Goal: Information Seeking & Learning: Learn about a topic

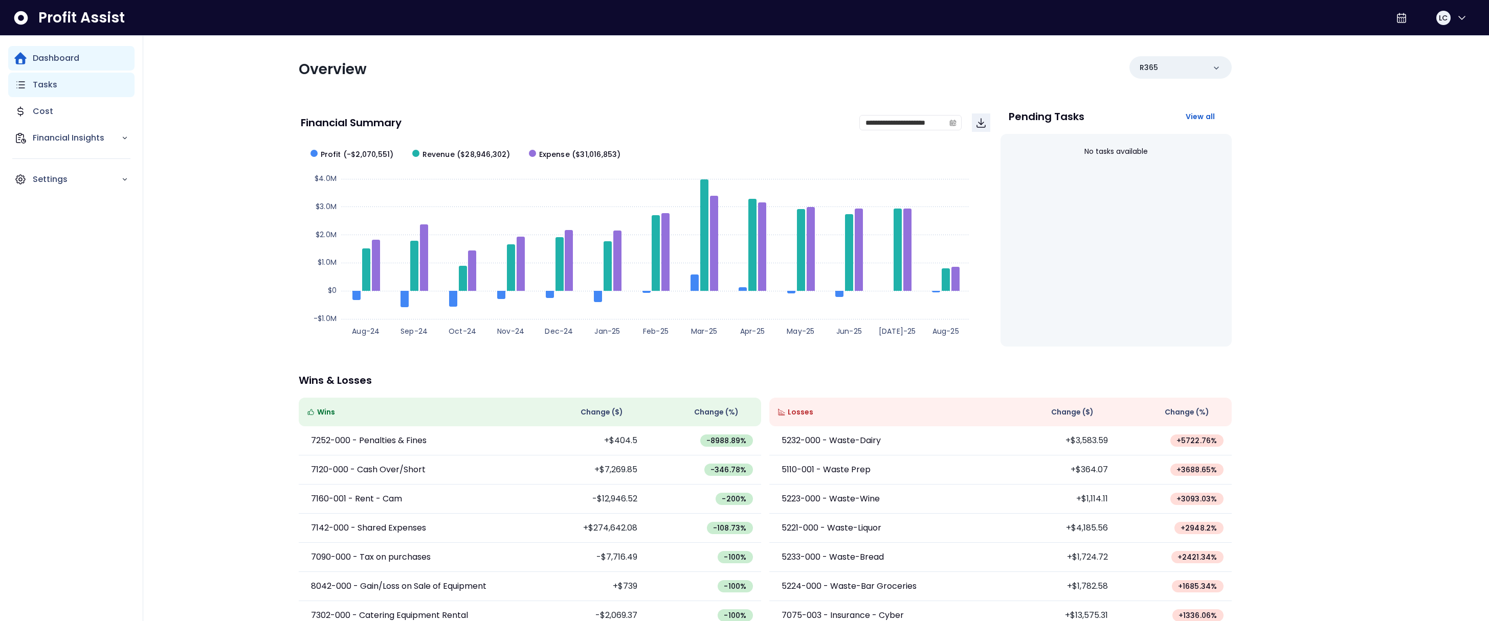
click at [22, 85] on icon "Main navigation" at bounding box center [20, 85] width 12 height 12
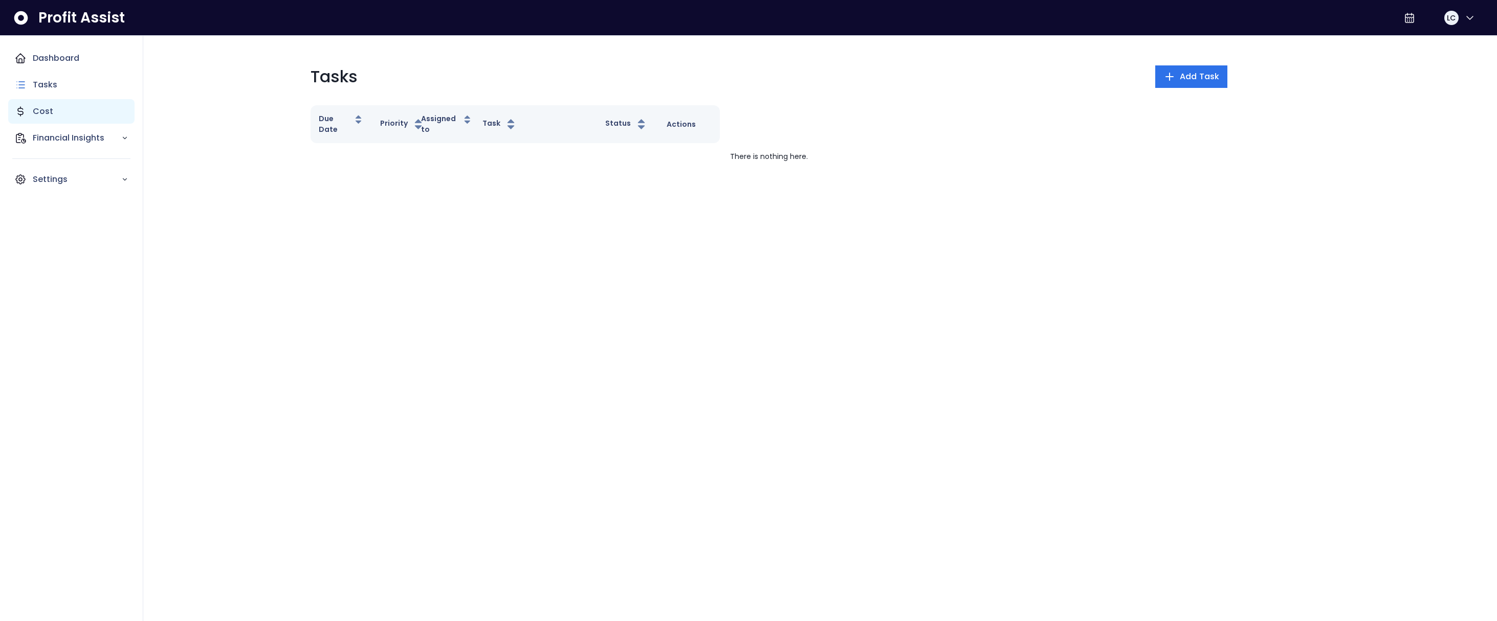
click at [39, 112] on p "Cost" at bounding box center [43, 111] width 20 height 12
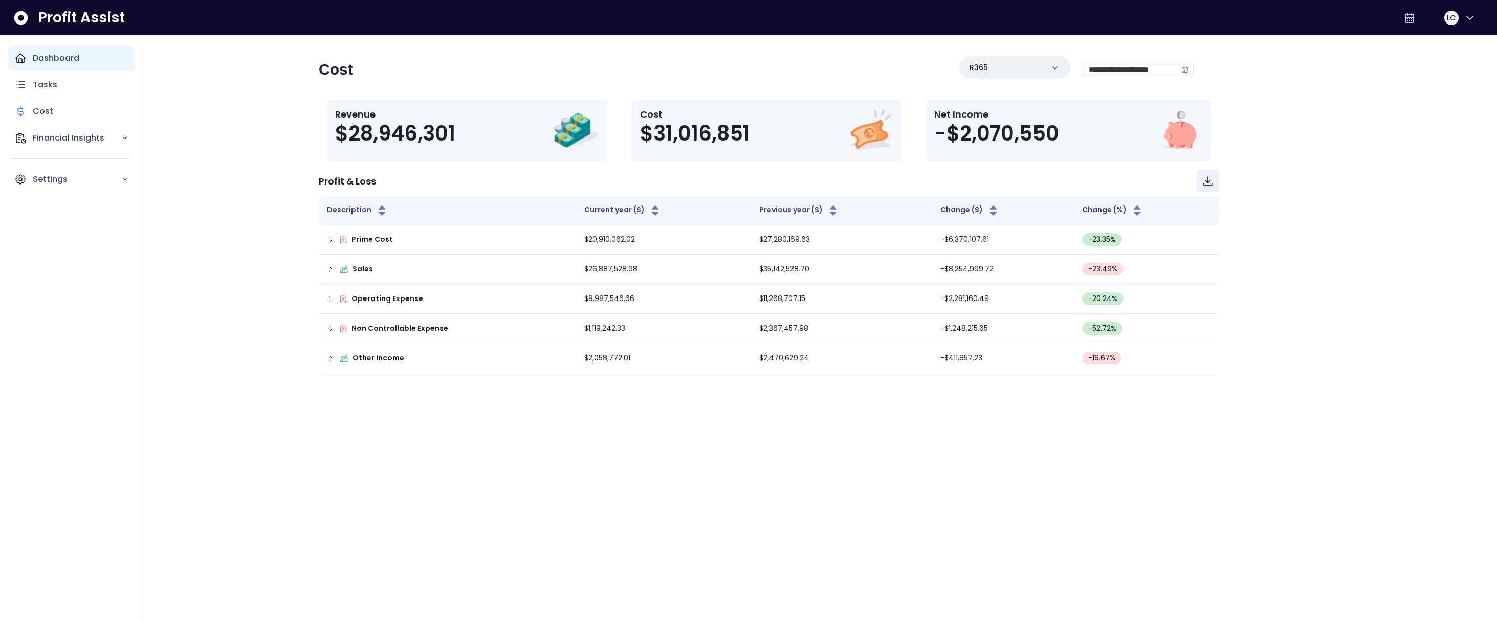
click at [48, 61] on p "Dashboard" at bounding box center [56, 58] width 47 height 12
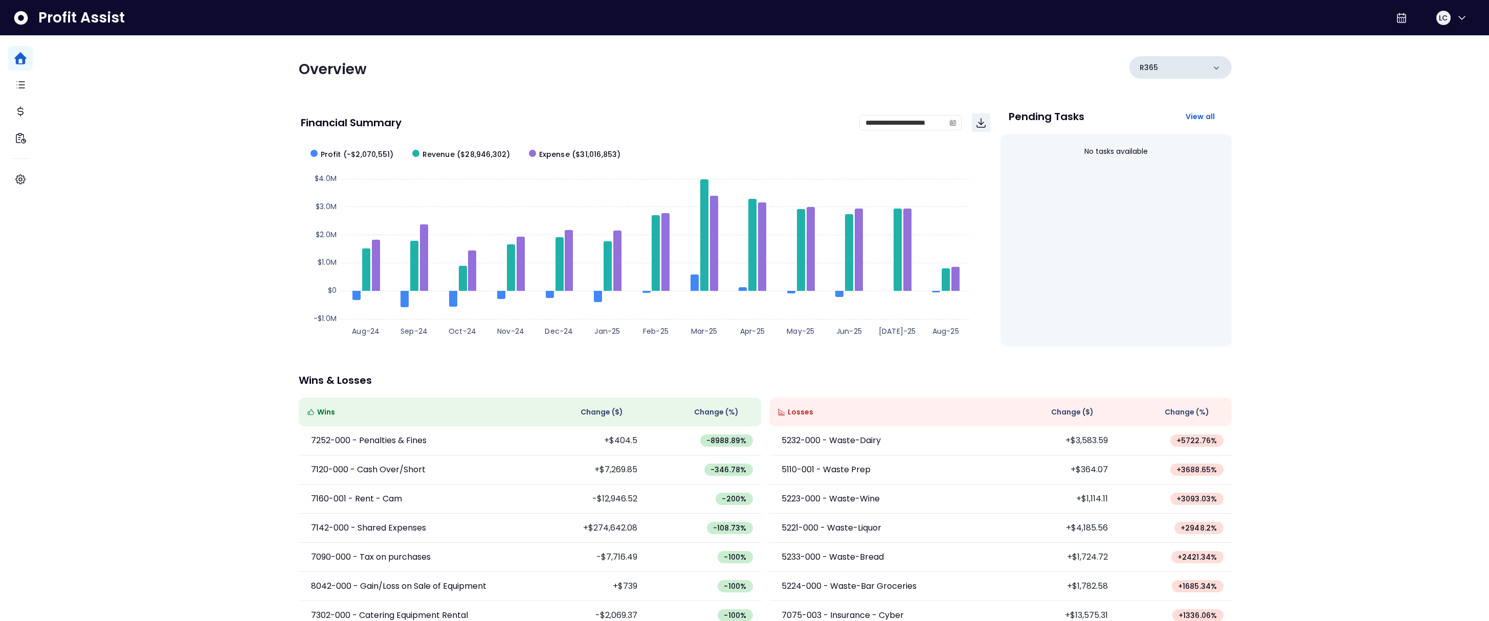
click at [1141, 67] on div "R365" at bounding box center [1180, 67] width 102 height 23
click at [1141, 157] on p "100 - Crabby Bills [GEOGRAPHIC_DATA](R365)" at bounding box center [1187, 170] width 90 height 37
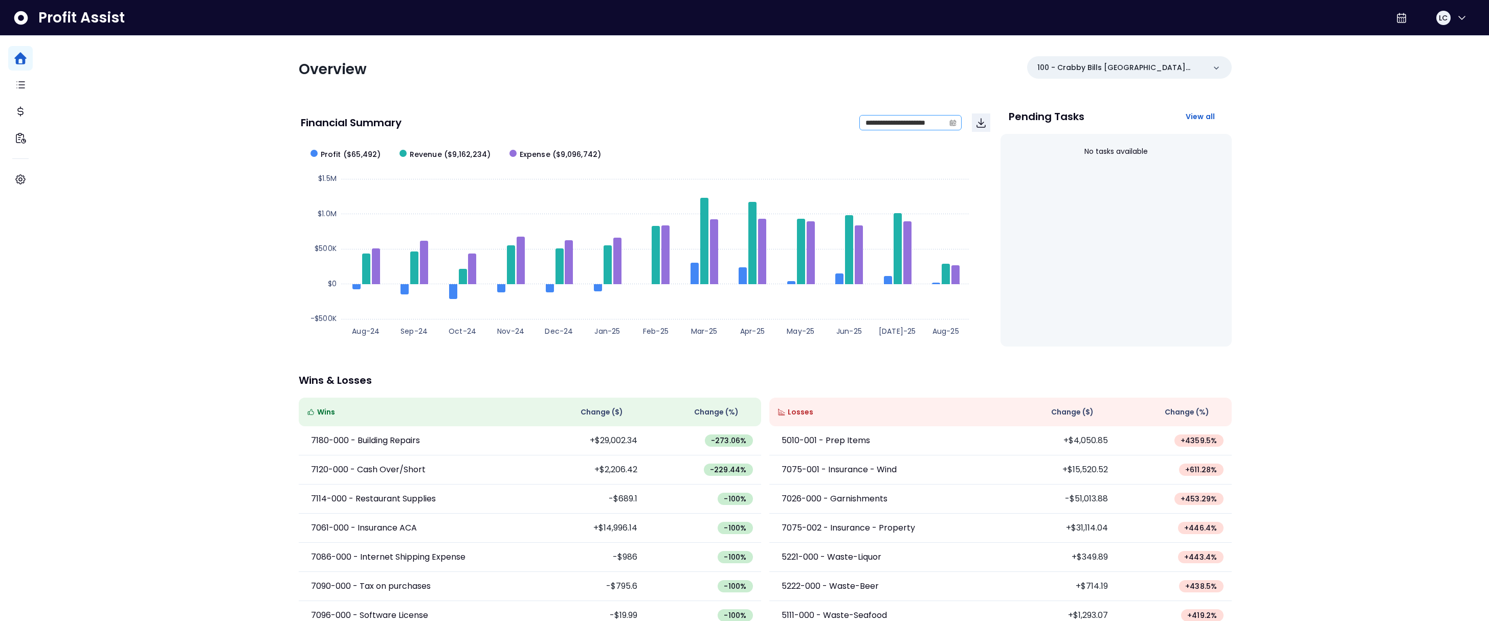
click at [951, 125] on icon "calendar" at bounding box center [952, 122] width 7 height 7
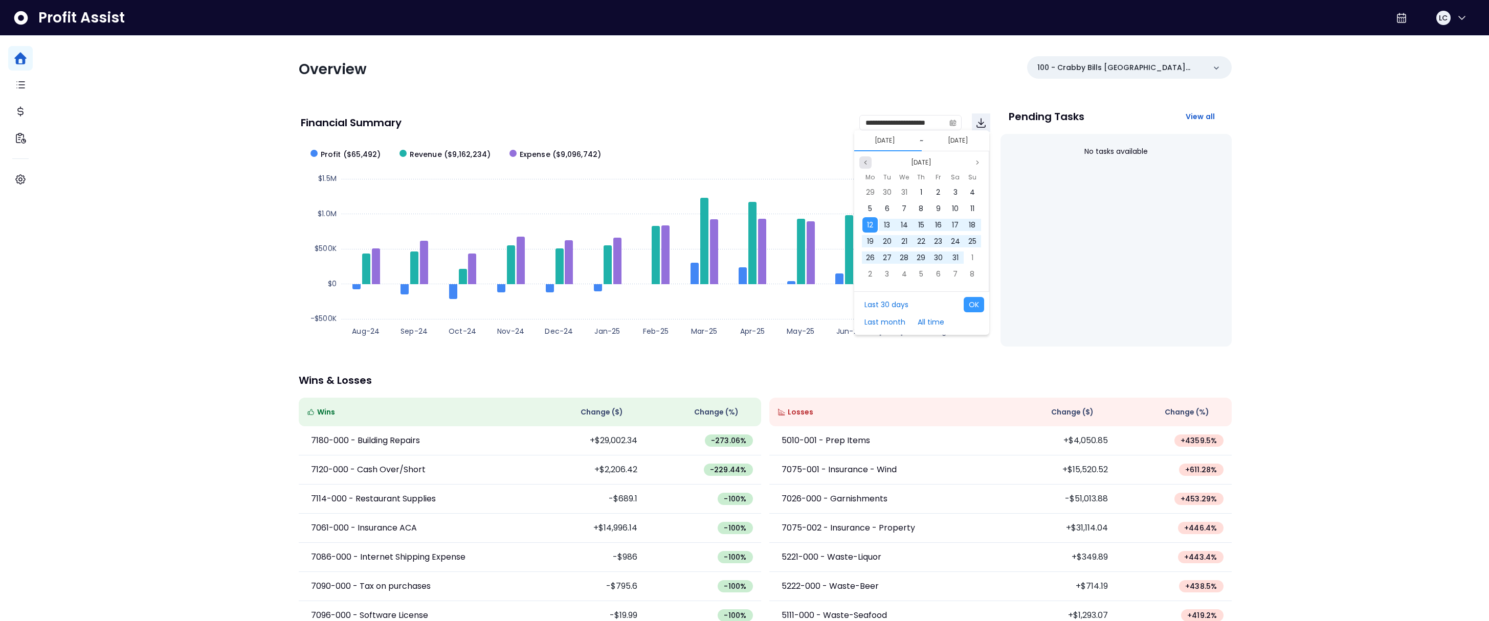
click at [867, 163] on icon "page previous" at bounding box center [865, 163] width 6 height 6
click at [885, 240] on span "18" at bounding box center [887, 241] width 7 height 10
click at [955, 146] on button "[DATE]" at bounding box center [958, 141] width 29 height 12
click at [866, 161] on icon "page previous" at bounding box center [865, 163] width 6 height 6
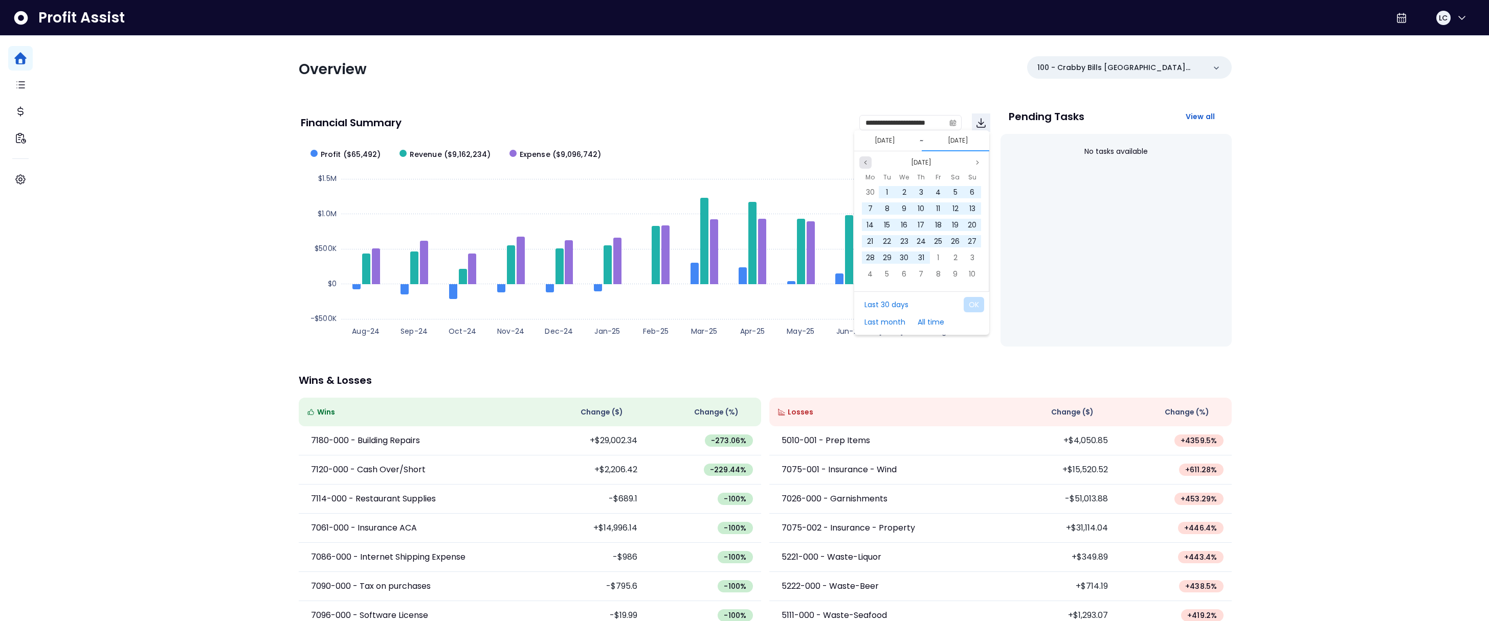
click at [866, 161] on icon "page previous" at bounding box center [865, 163] width 6 height 6
click at [972, 162] on button "Next month" at bounding box center [977, 163] width 12 height 12
click at [972, 206] on span "13" at bounding box center [972, 209] width 6 height 10
click at [890, 142] on button "[DATE]" at bounding box center [885, 141] width 29 height 12
click at [873, 241] on span "17" at bounding box center [870, 241] width 7 height 10
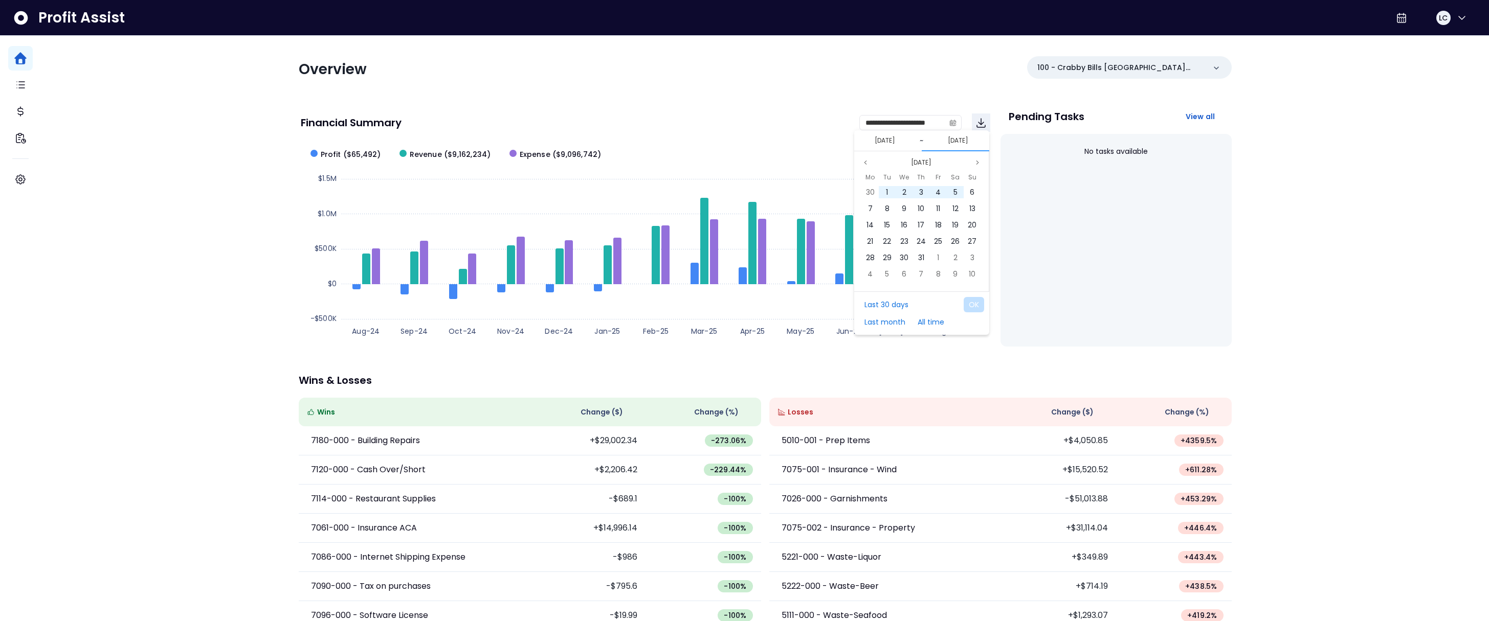
click at [957, 142] on button "[DATE]" at bounding box center [958, 141] width 29 height 12
click at [971, 209] on span "13" at bounding box center [972, 209] width 6 height 10
click at [975, 305] on button "OK" at bounding box center [974, 304] width 20 height 15
type input "**********"
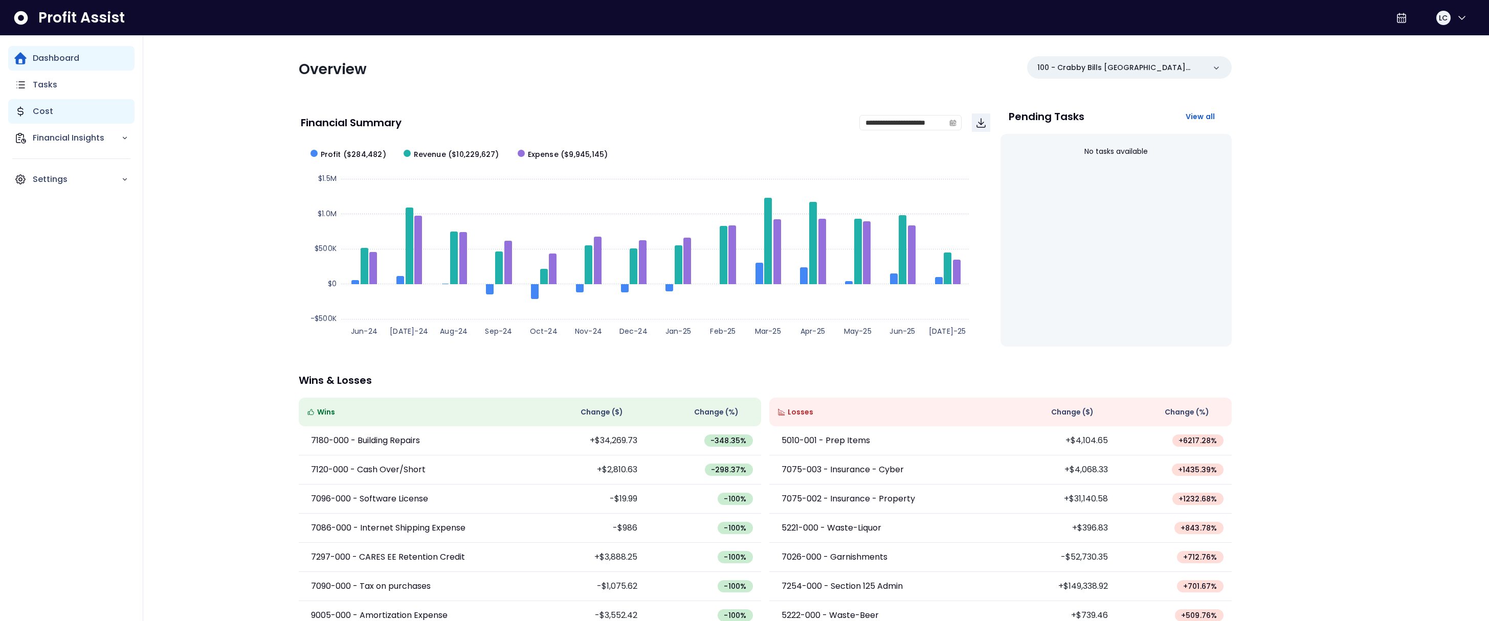
click at [39, 115] on p "Cost" at bounding box center [43, 111] width 20 height 12
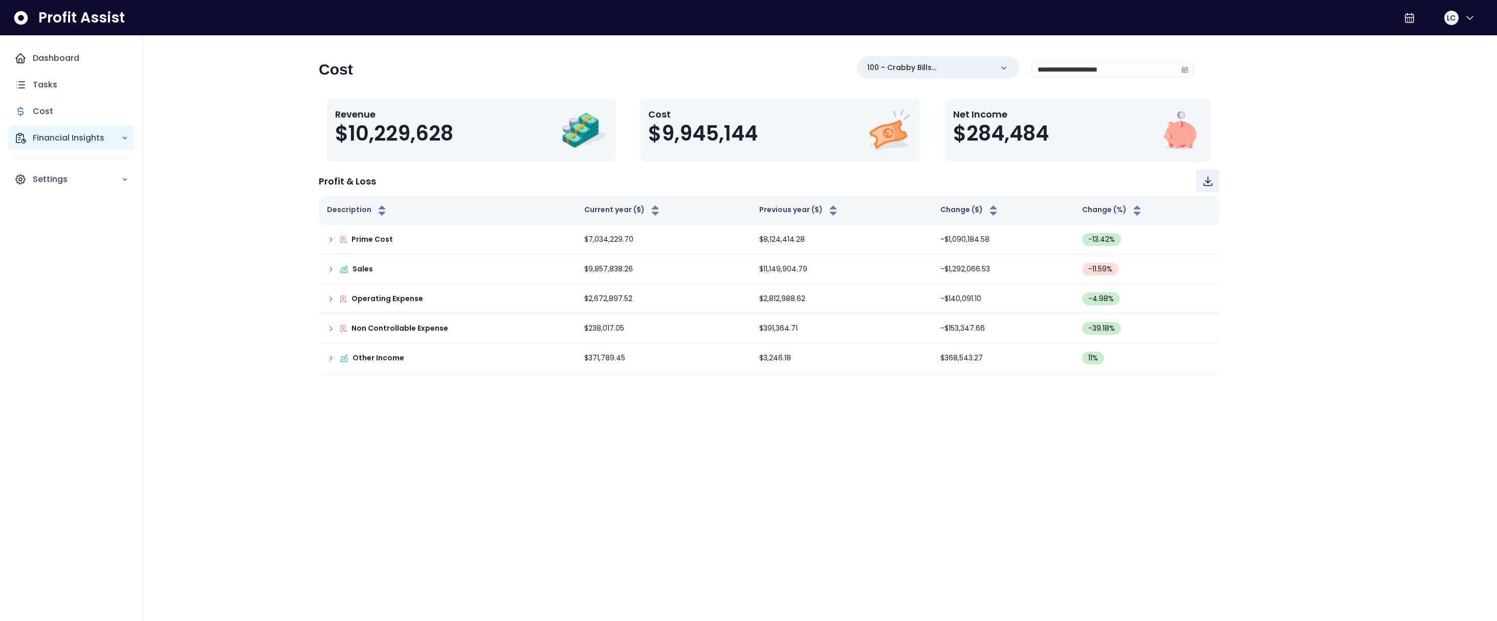
click at [42, 139] on p "Financial Insights" at bounding box center [77, 138] width 88 height 12
click at [58, 166] on p "Location Analysis" at bounding box center [75, 167] width 73 height 12
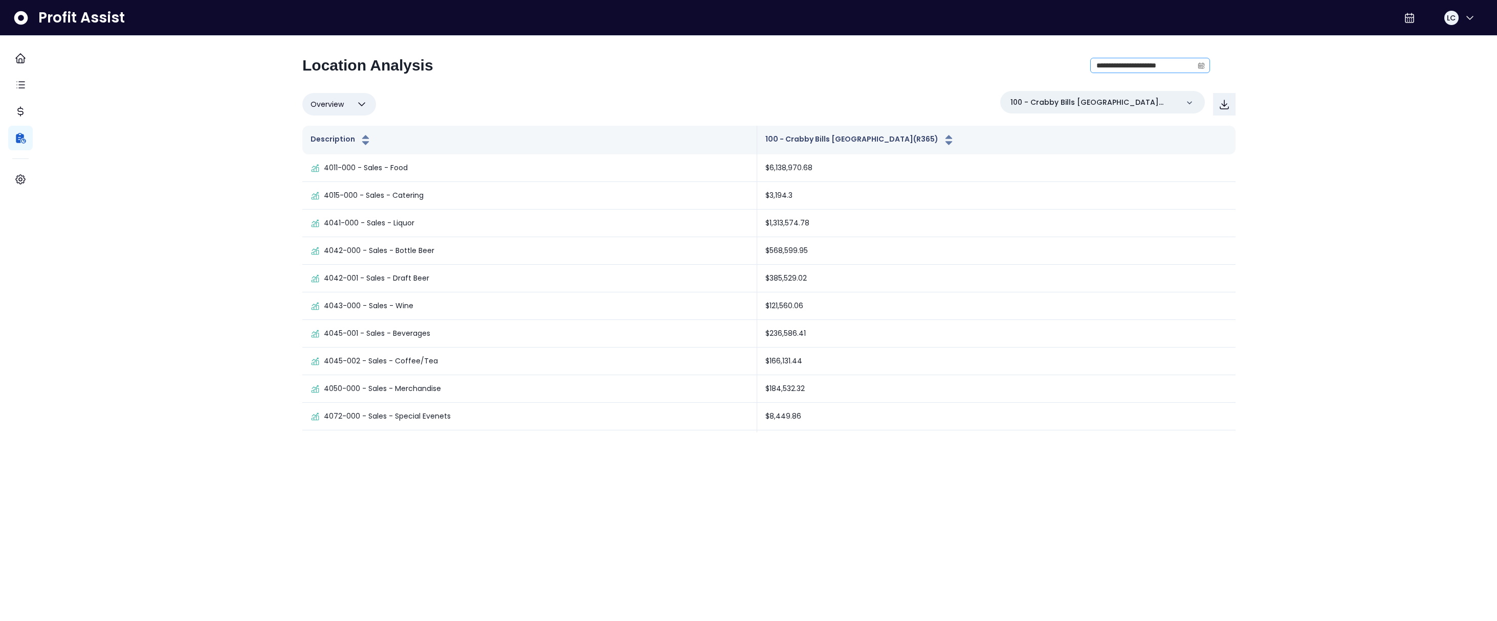
click at [1141, 65] on icon "calendar" at bounding box center [1200, 65] width 7 height 7
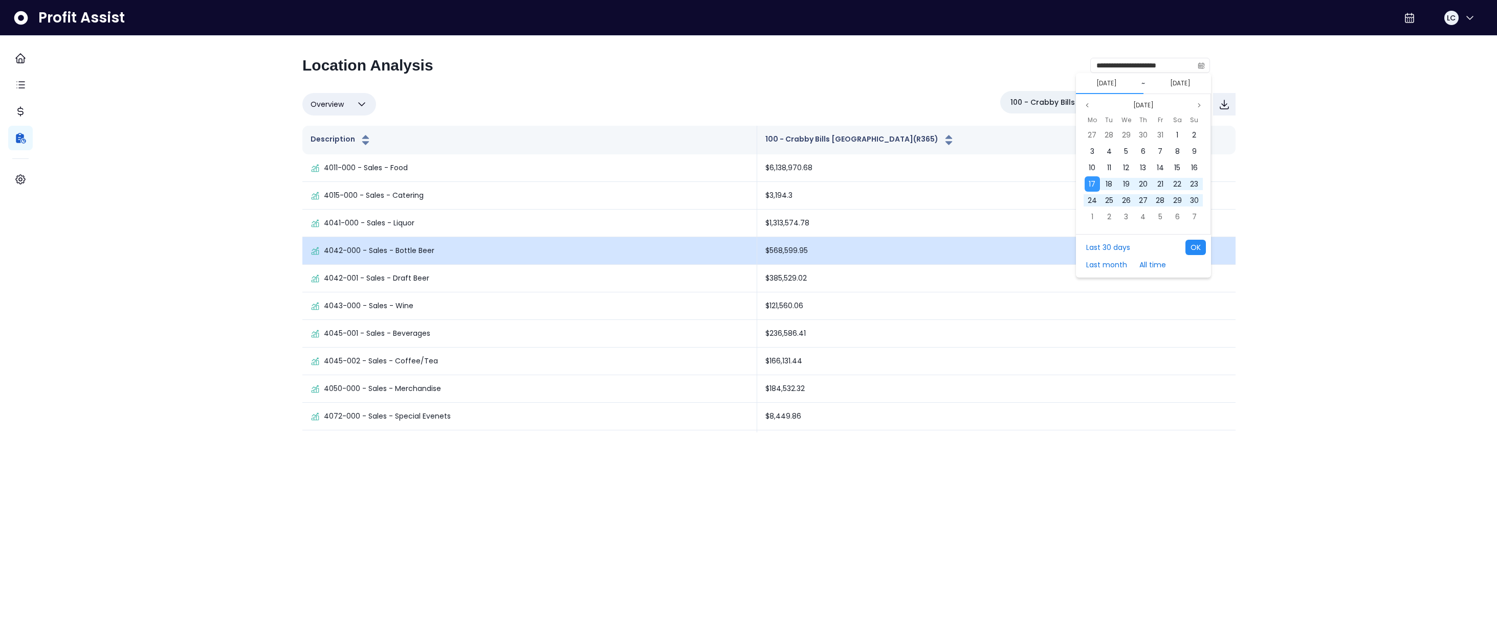
click at [1141, 245] on button "OK" at bounding box center [1195, 247] width 20 height 15
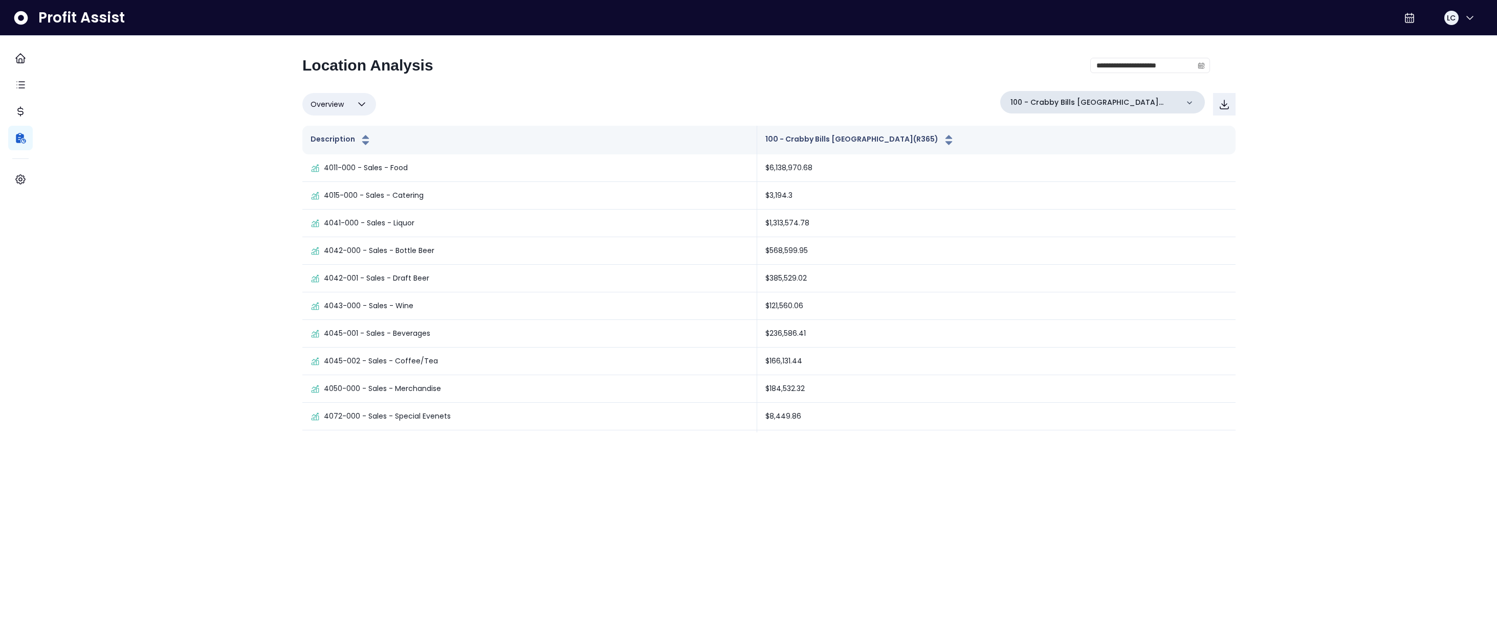
click at [1141, 103] on div "100 - Crabby Bills [GEOGRAPHIC_DATA](R365)" at bounding box center [1102, 102] width 205 height 23
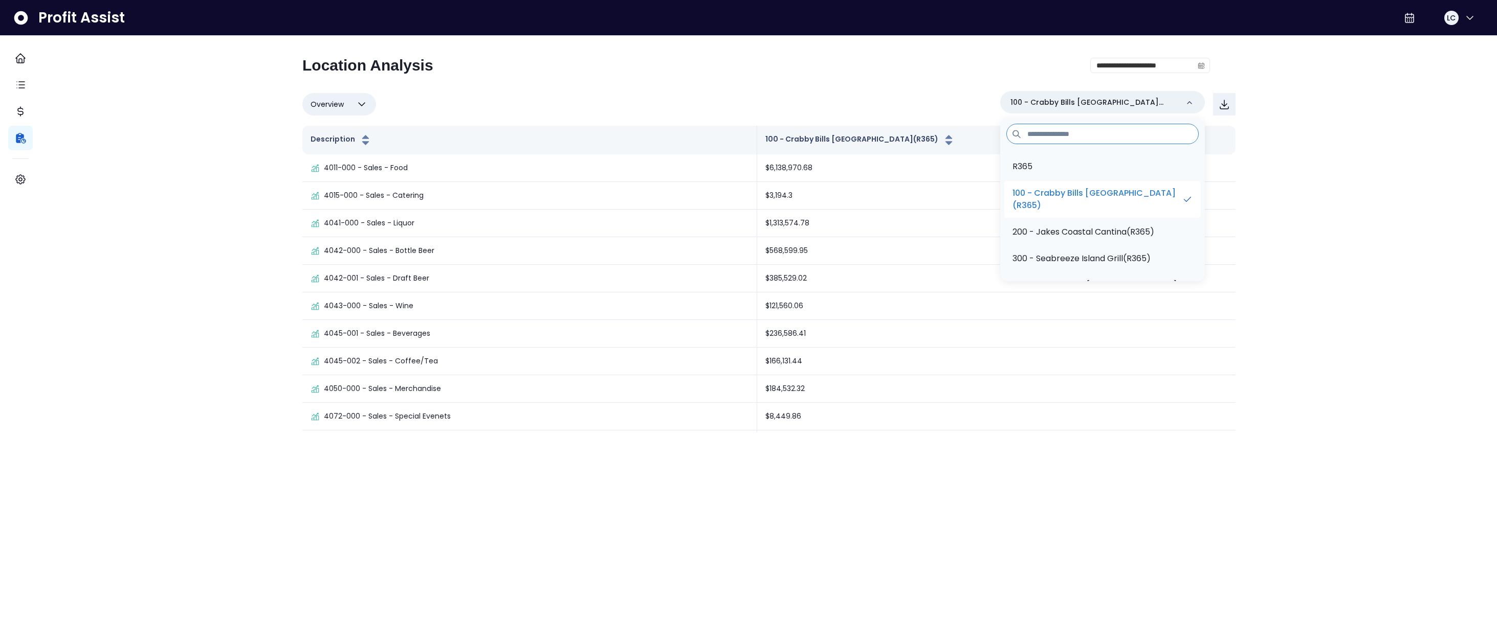
click at [1086, 200] on p "100 - Crabby Bills [GEOGRAPHIC_DATA](R365)" at bounding box center [1096, 199] width 169 height 25
click at [671, 65] on div "**********" at bounding box center [755, 69] width 907 height 27
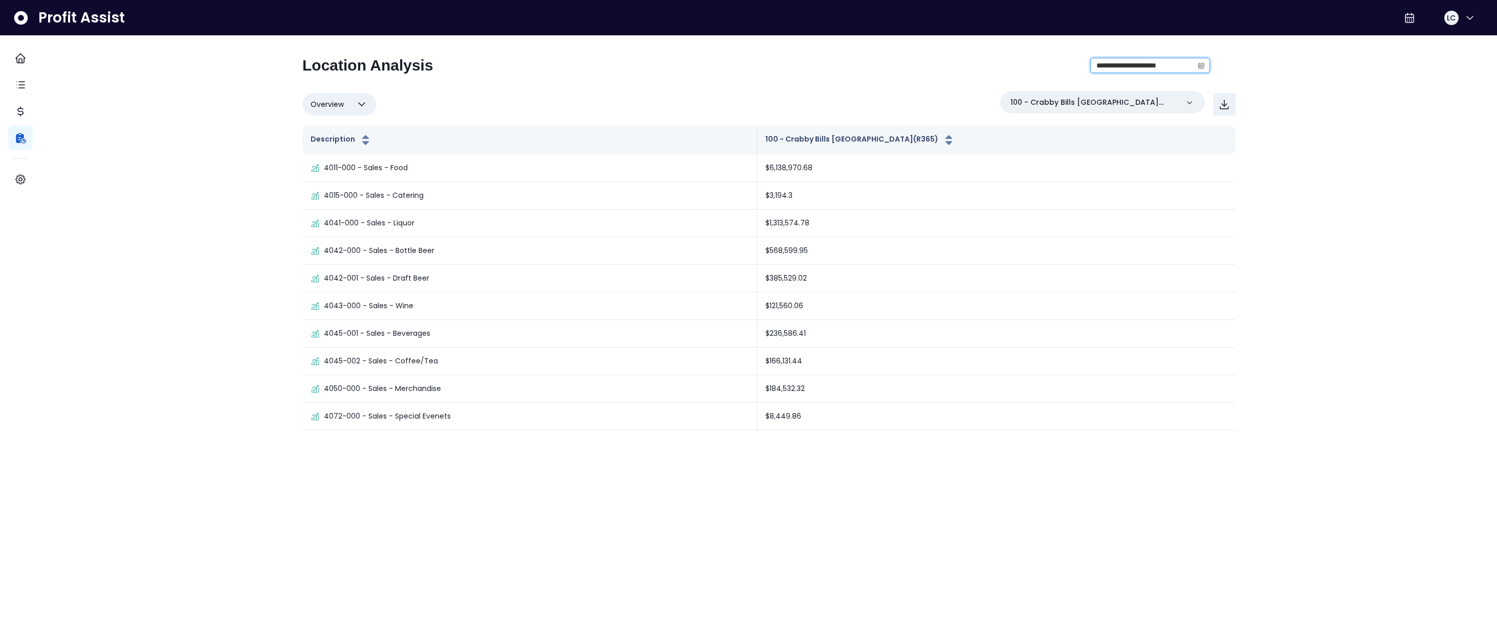
click at [1107, 66] on input "**********" at bounding box center [1141, 65] width 102 height 14
click at [1123, 66] on input "**********" at bounding box center [1141, 65] width 102 height 14
click at [1121, 67] on input "**********" at bounding box center [1141, 65] width 102 height 14
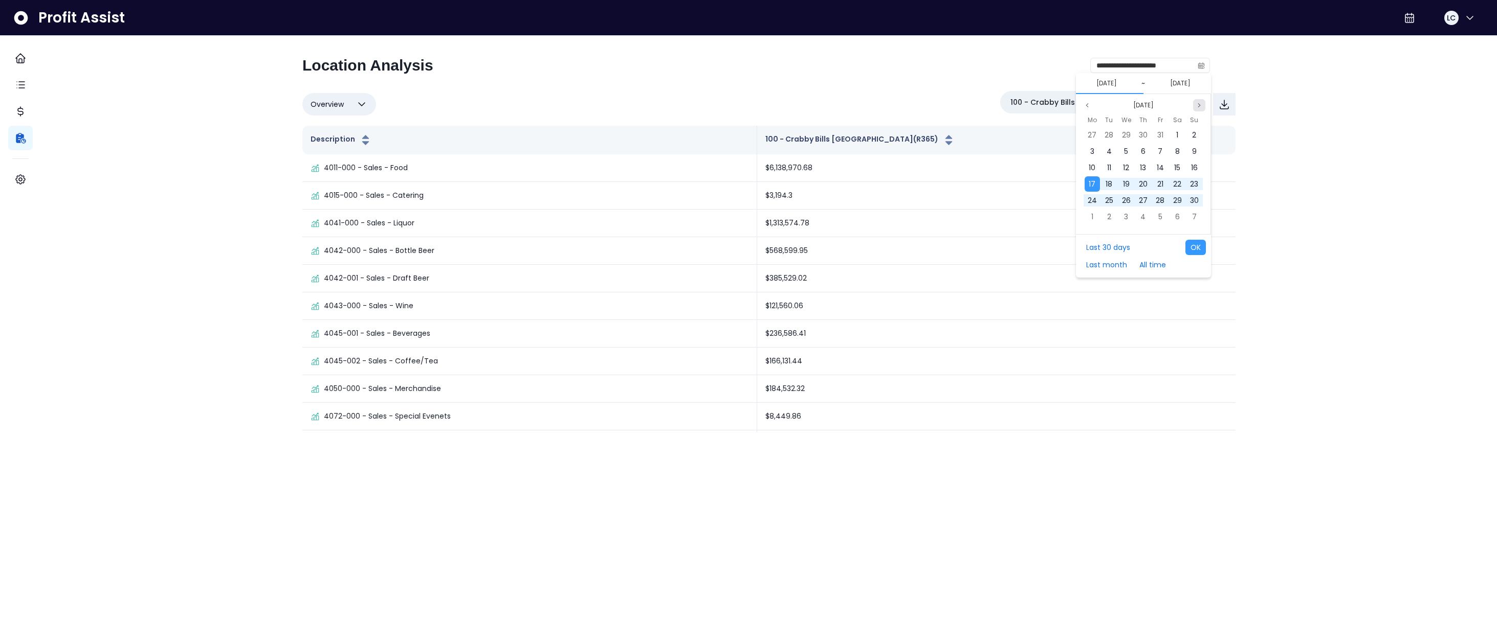
click at [1141, 104] on icon "page next" at bounding box center [1199, 105] width 6 height 6
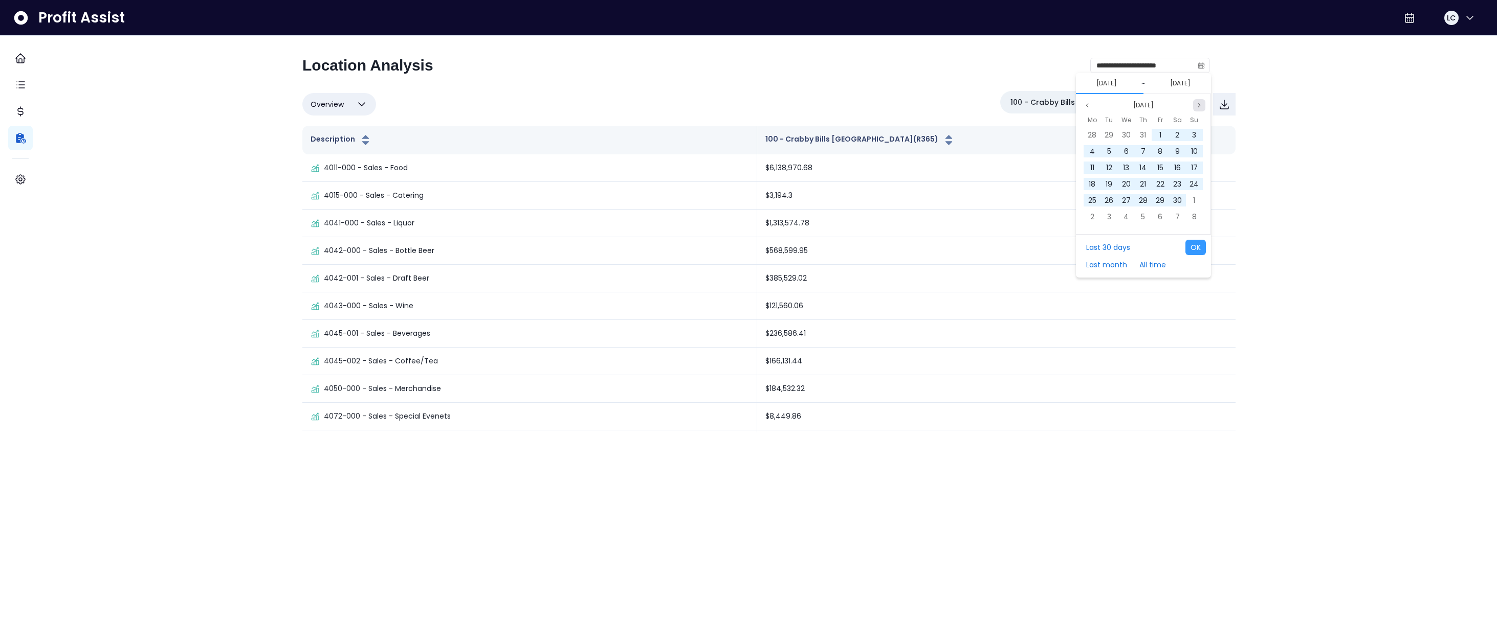
click at [1141, 104] on icon "page next" at bounding box center [1199, 105] width 6 height 6
click at [1141, 105] on icon "page next" at bounding box center [1199, 105] width 6 height 6
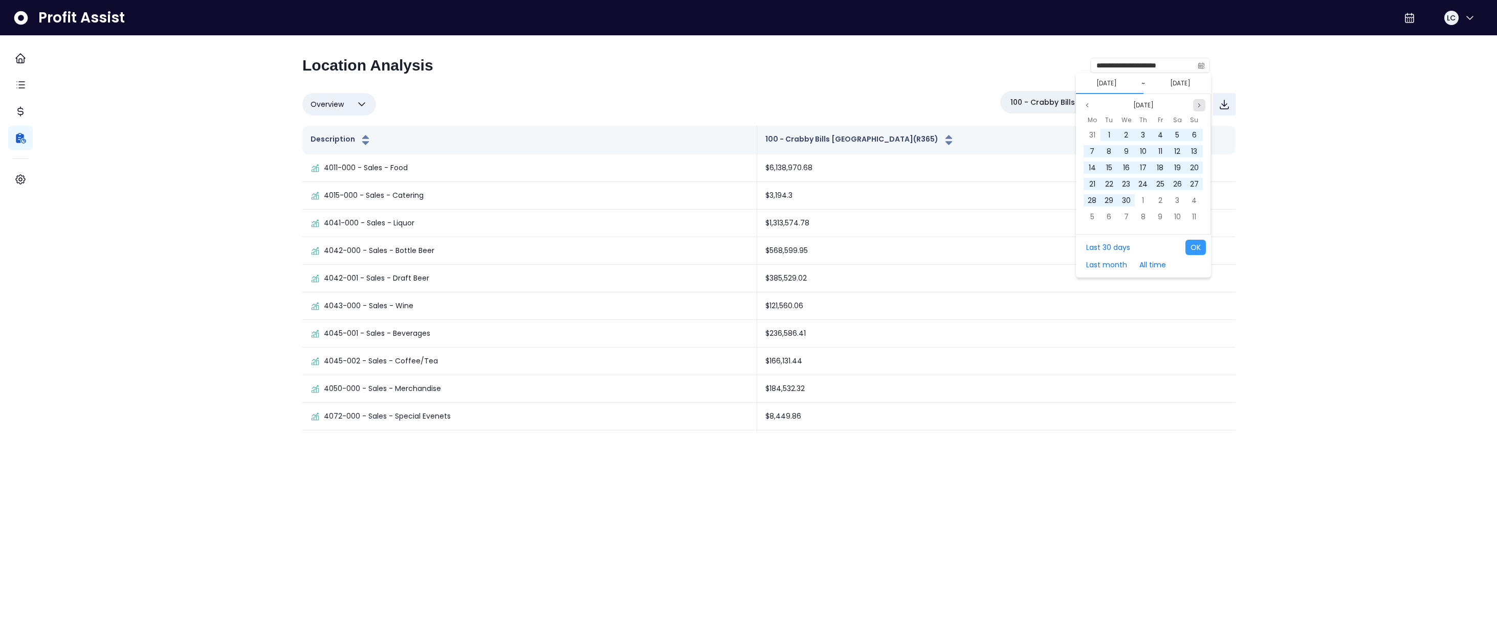
click at [1141, 105] on icon "page next" at bounding box center [1199, 105] width 6 height 6
click at [1096, 183] on div "16" at bounding box center [1091, 183] width 15 height 15
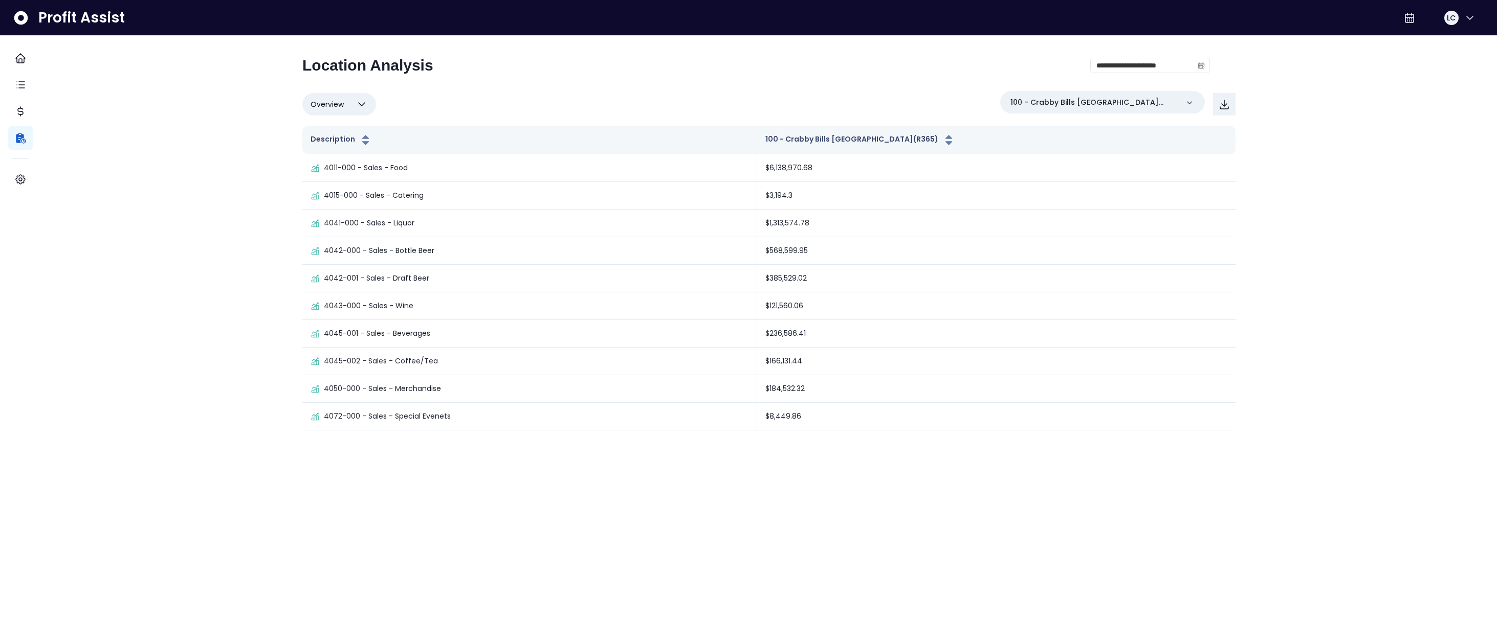
click at [976, 86] on div "**********" at bounding box center [768, 244] width 933 height 376
click at [1115, 69] on input "**********" at bounding box center [1141, 65] width 102 height 14
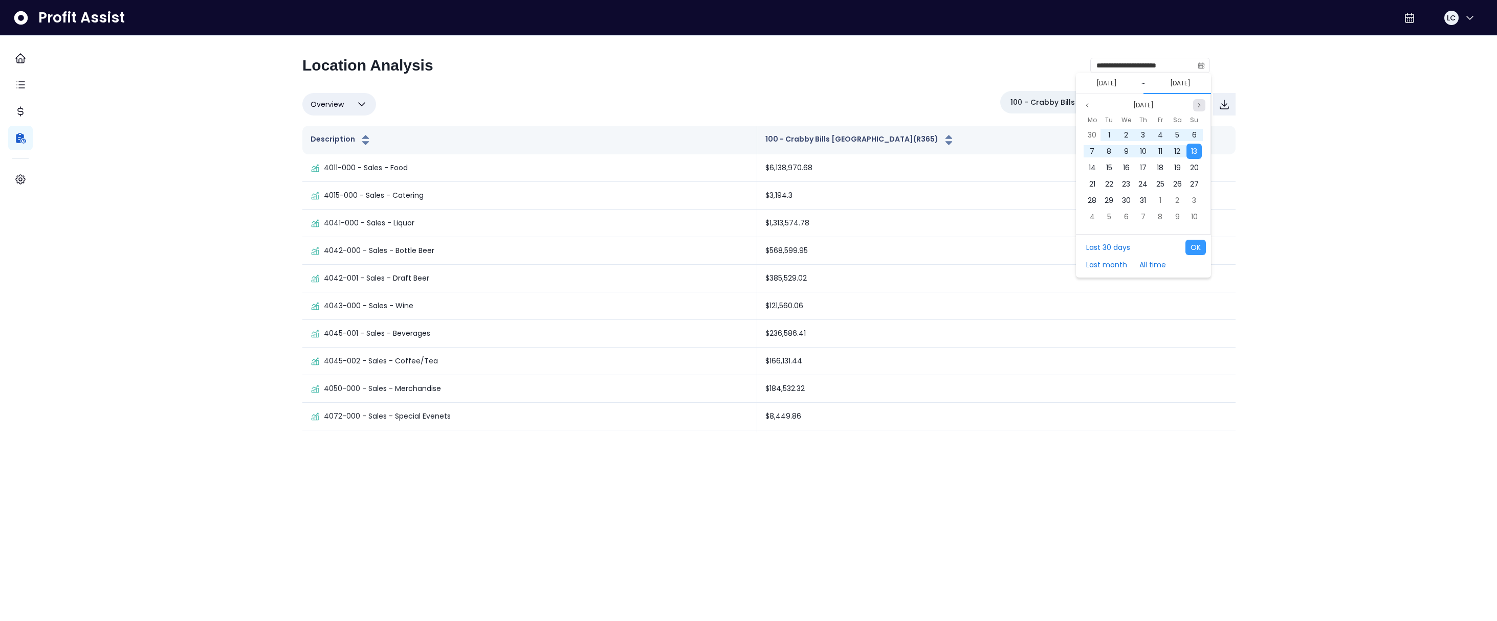
click at [1141, 104] on button "Next month" at bounding box center [1199, 105] width 12 height 12
click at [1141, 106] on icon "page next" at bounding box center [1199, 105] width 6 height 6
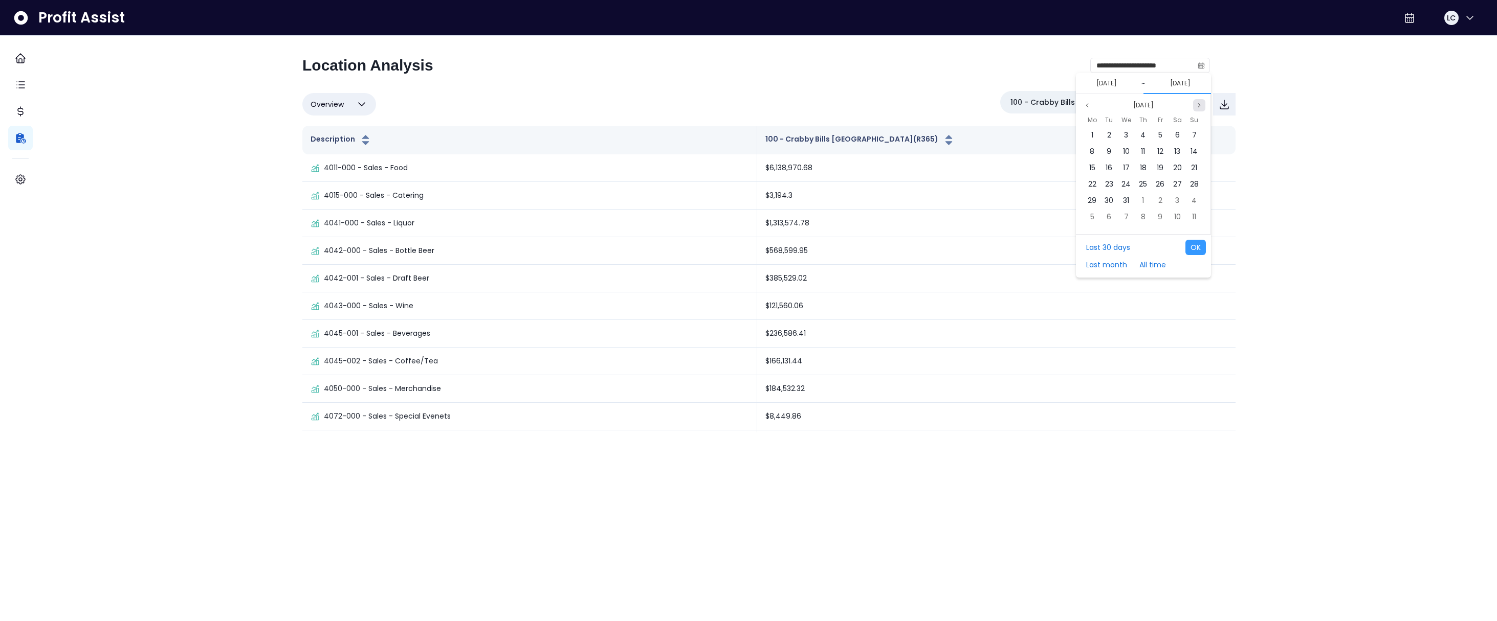
click at [1141, 106] on icon "page next" at bounding box center [1199, 105] width 6 height 6
click at [1091, 105] on button "Previous month" at bounding box center [1087, 105] width 12 height 12
click at [1091, 106] on button "Previous month" at bounding box center [1087, 105] width 12 height 12
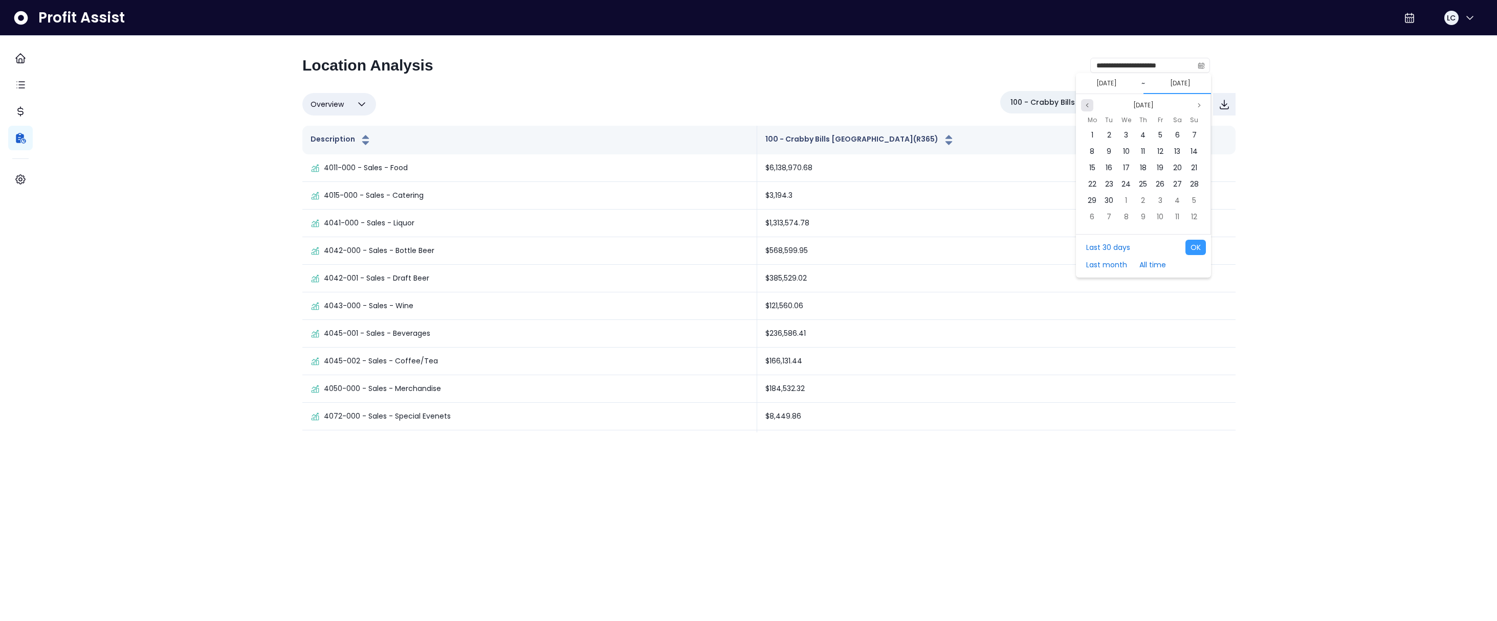
click at [1091, 106] on button "Previous month" at bounding box center [1087, 105] width 12 height 12
click at [1096, 180] on div "16" at bounding box center [1091, 183] width 15 height 15
click at [1141, 108] on button "Next month" at bounding box center [1199, 105] width 12 height 12
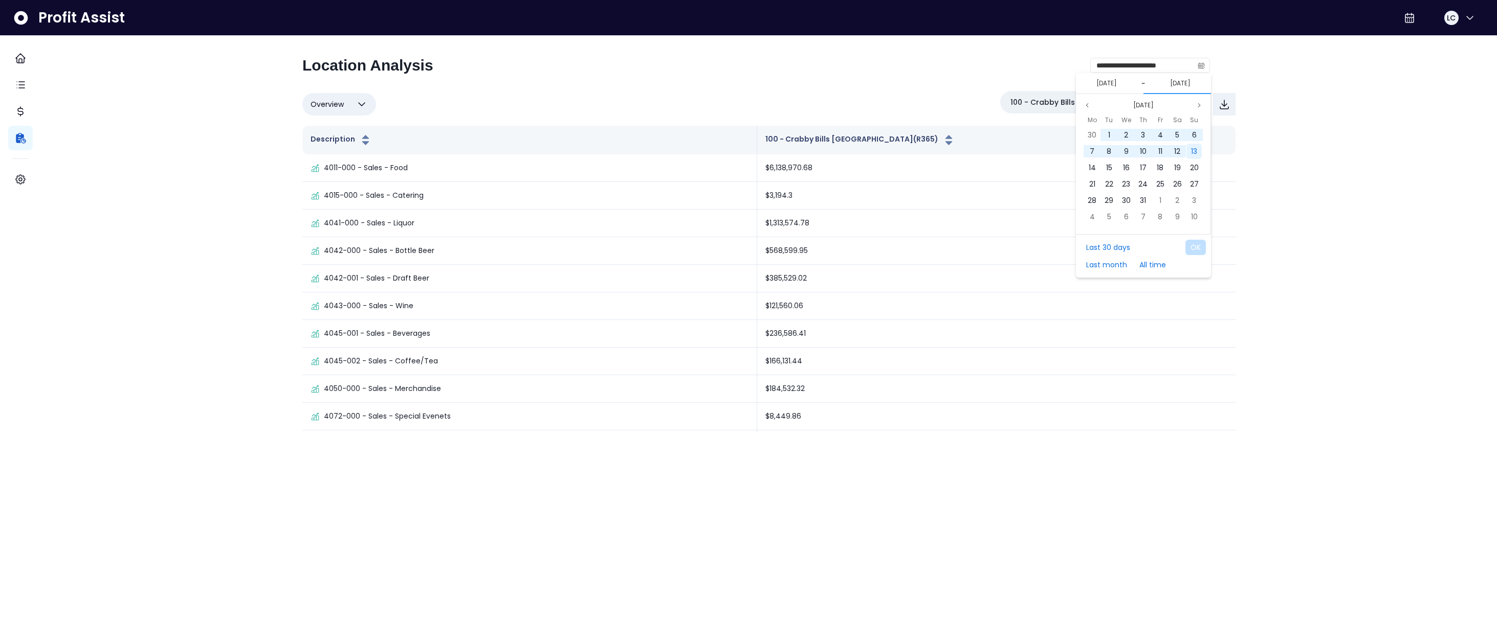
click at [1141, 152] on span "13" at bounding box center [1194, 151] width 6 height 10
click at [1141, 248] on button "OK" at bounding box center [1195, 247] width 20 height 15
type input "**********"
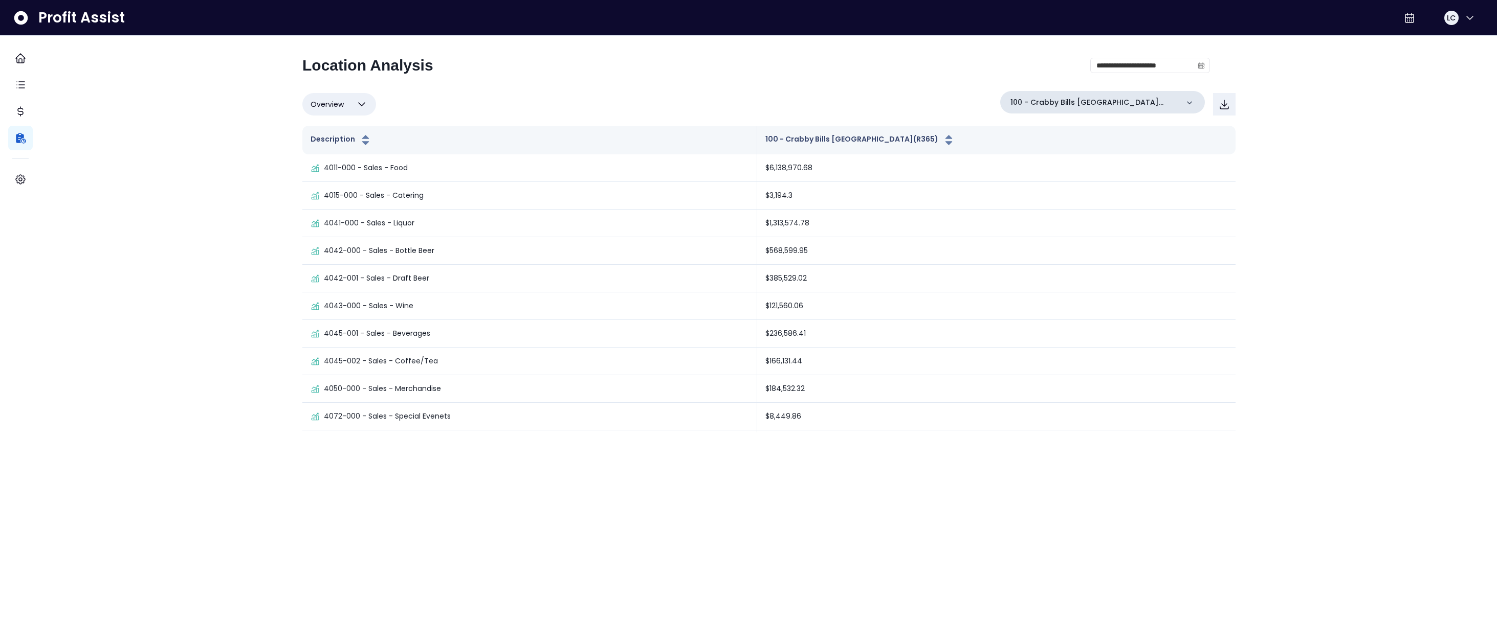
click at [1141, 104] on icon at bounding box center [1189, 103] width 10 height 10
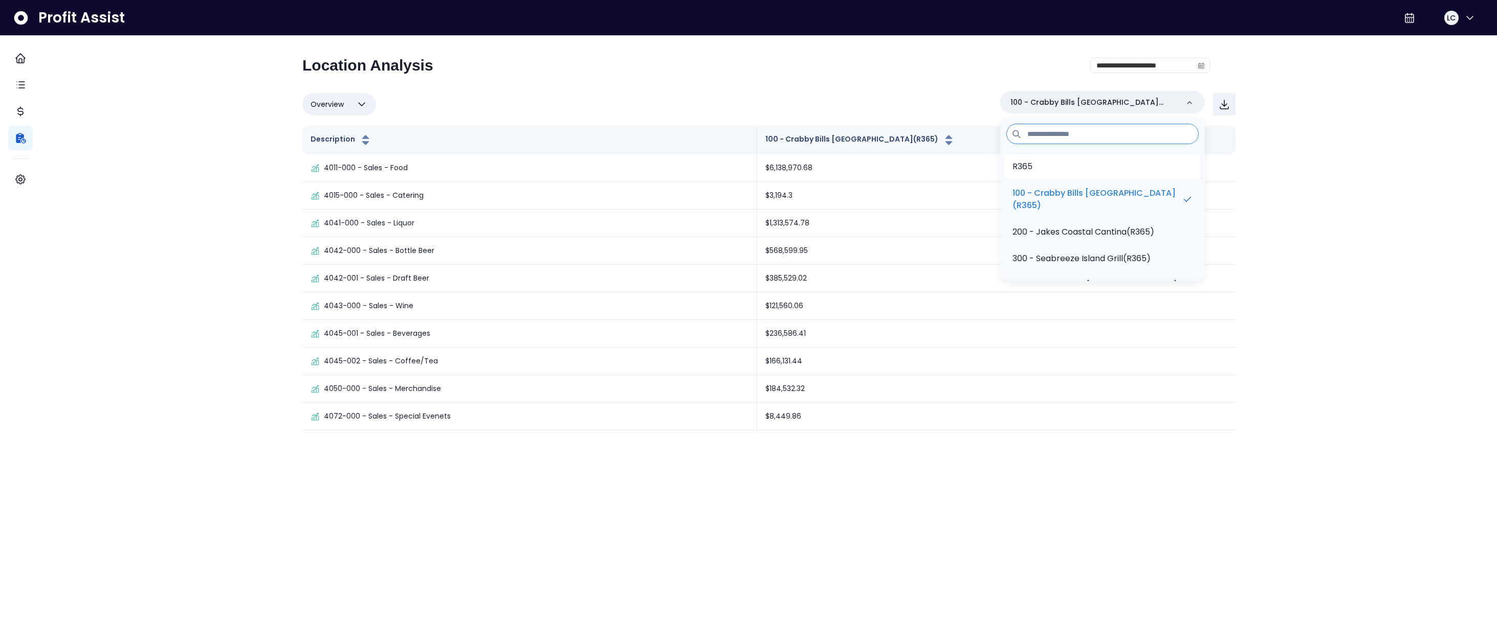
click at [1078, 165] on li "R365" at bounding box center [1102, 166] width 196 height 25
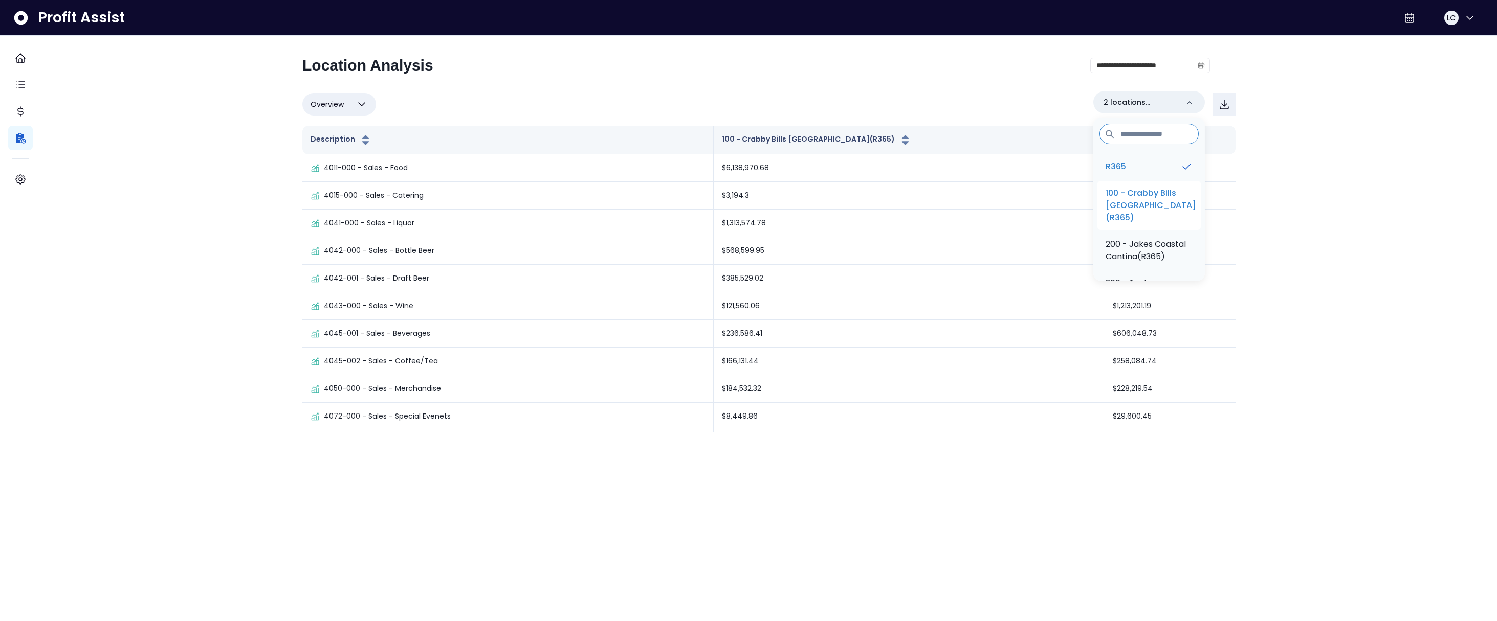
click at [1122, 194] on p "100 - Crabby Bills [GEOGRAPHIC_DATA](R365)" at bounding box center [1150, 205] width 91 height 37
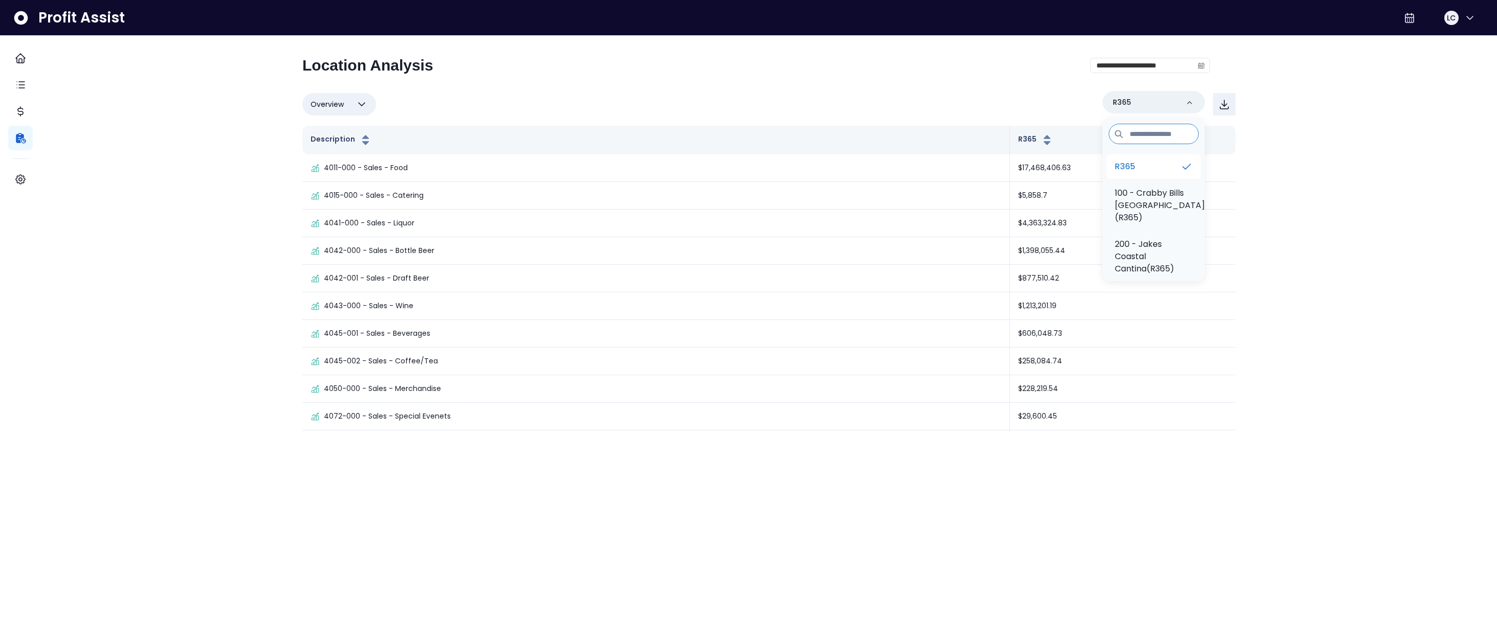
click at [1133, 169] on li "R365" at bounding box center [1153, 166] width 94 height 25
click at [1136, 194] on p "100 - Crabby Bills [GEOGRAPHIC_DATA](R365)" at bounding box center [1159, 205] width 90 height 37
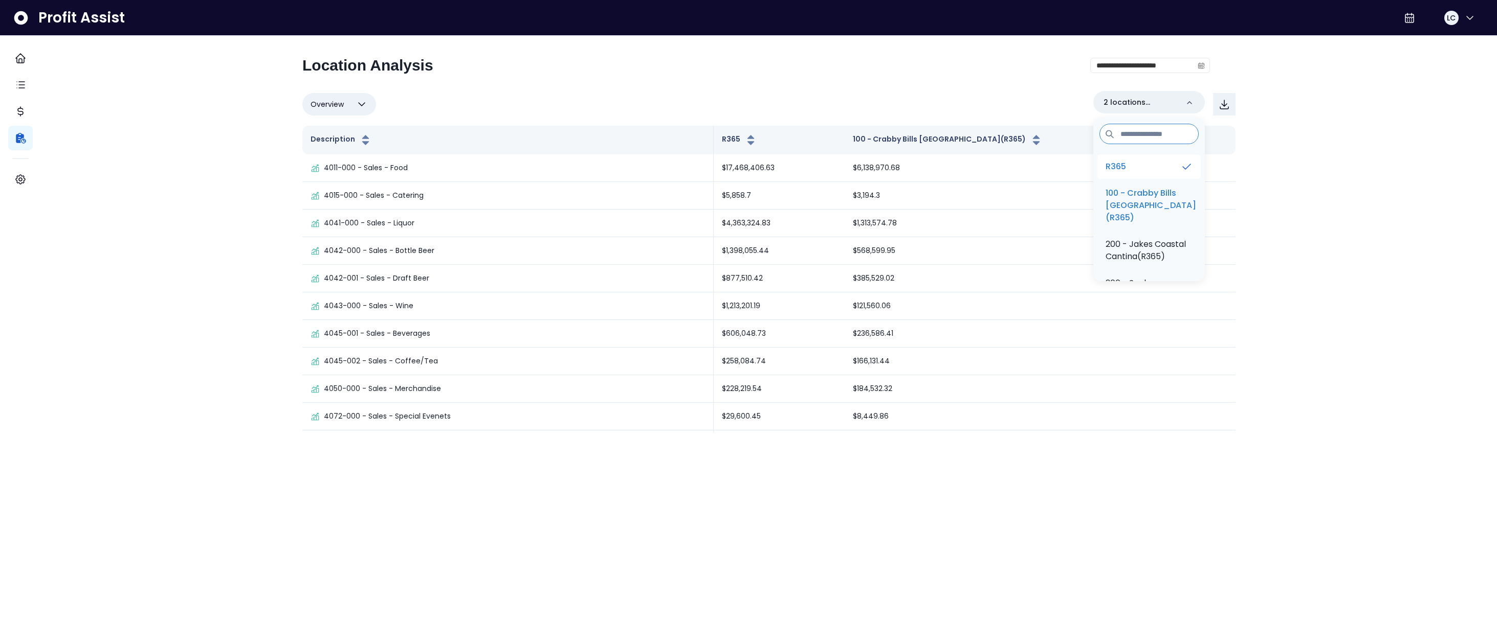
click at [1141, 164] on icon at bounding box center [1186, 167] width 12 height 12
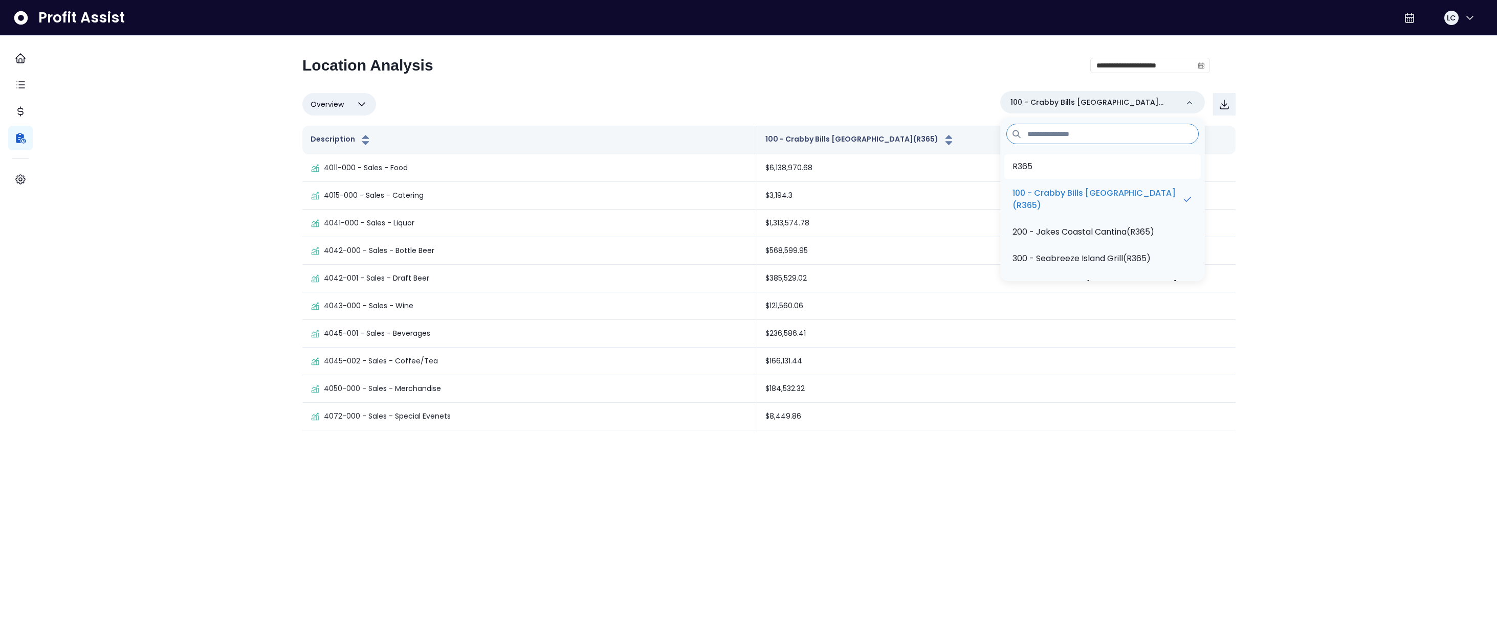
click at [870, 82] on div "**********" at bounding box center [755, 69] width 907 height 27
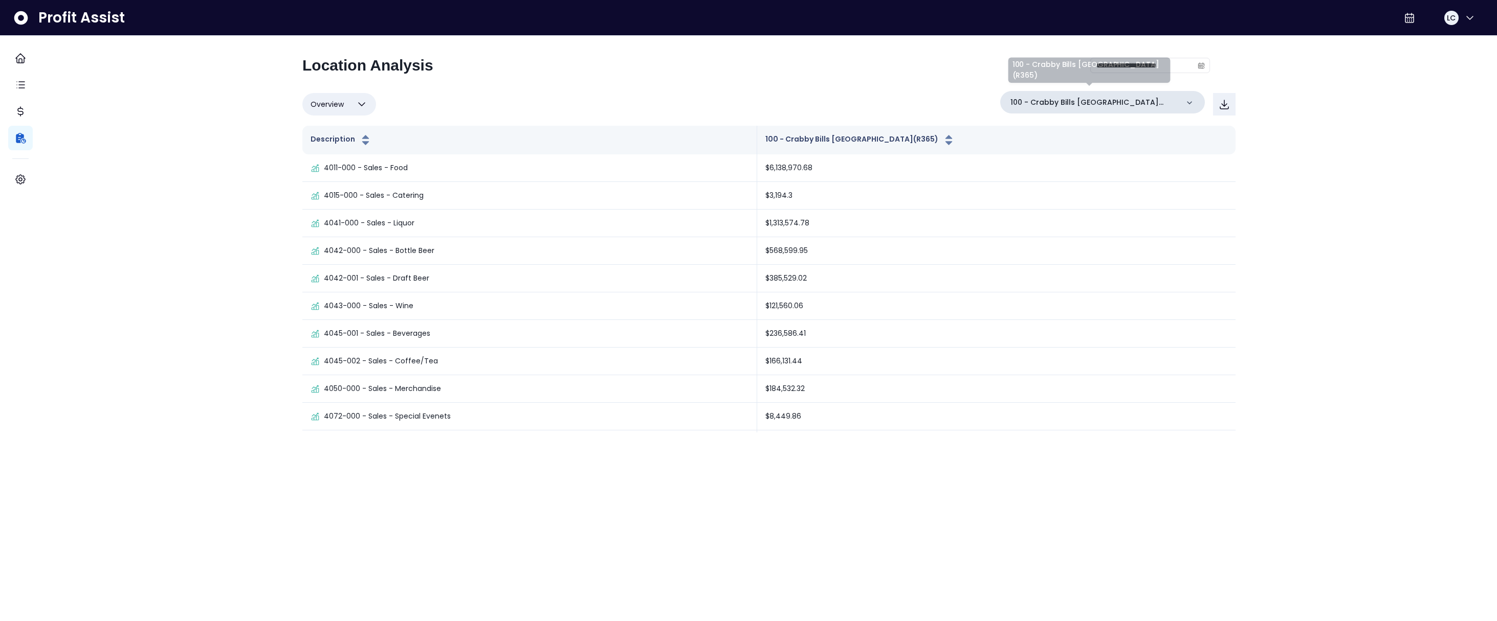
click at [1061, 99] on p "100 - Crabby Bills [GEOGRAPHIC_DATA](R365)" at bounding box center [1094, 102] width 168 height 11
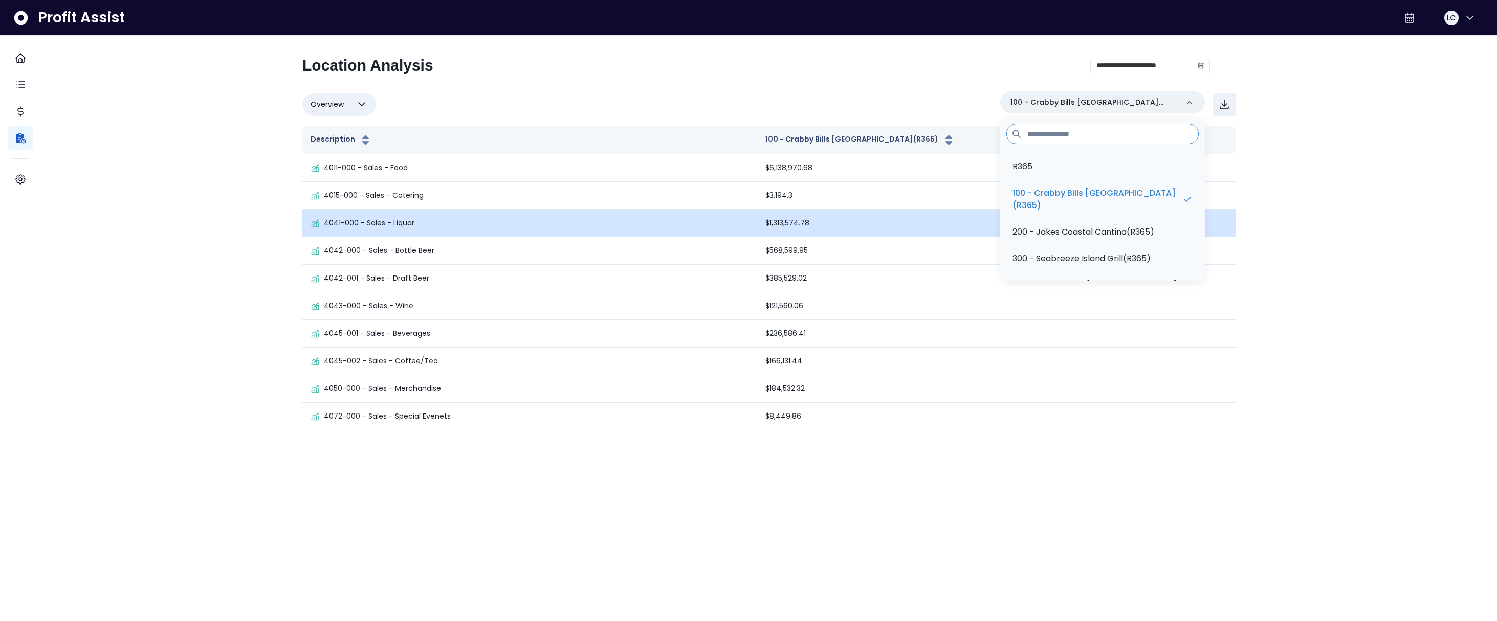
click at [1073, 230] on p "200 - Jakes Coastal Cantina(R365)" at bounding box center [1083, 232] width 142 height 12
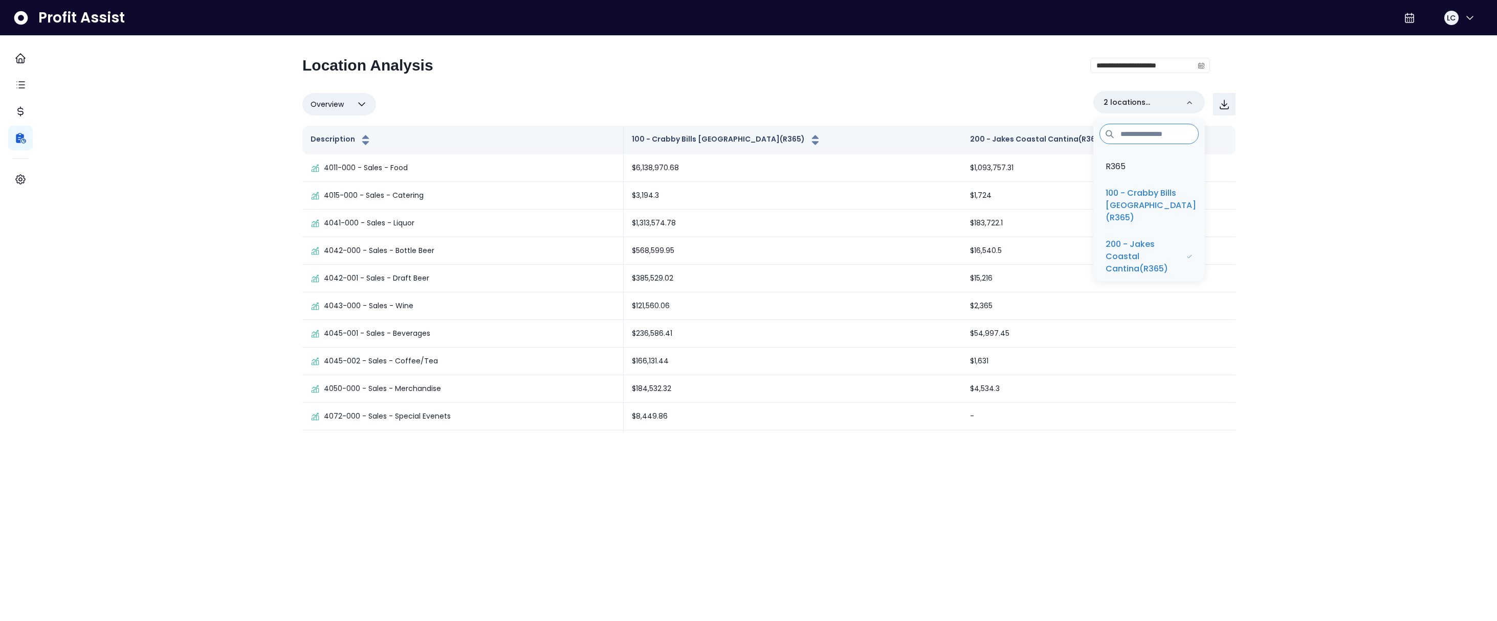
click at [1005, 107] on div "Overview Overview % of cost % of sales % of budget ******** 2 locations selecte…" at bounding box center [768, 104] width 933 height 27
click at [1141, 101] on p "2 locations selected" at bounding box center [1140, 102] width 75 height 11
click at [1135, 199] on p "100 - Crabby Bills [GEOGRAPHIC_DATA](R365)" at bounding box center [1150, 205] width 91 height 37
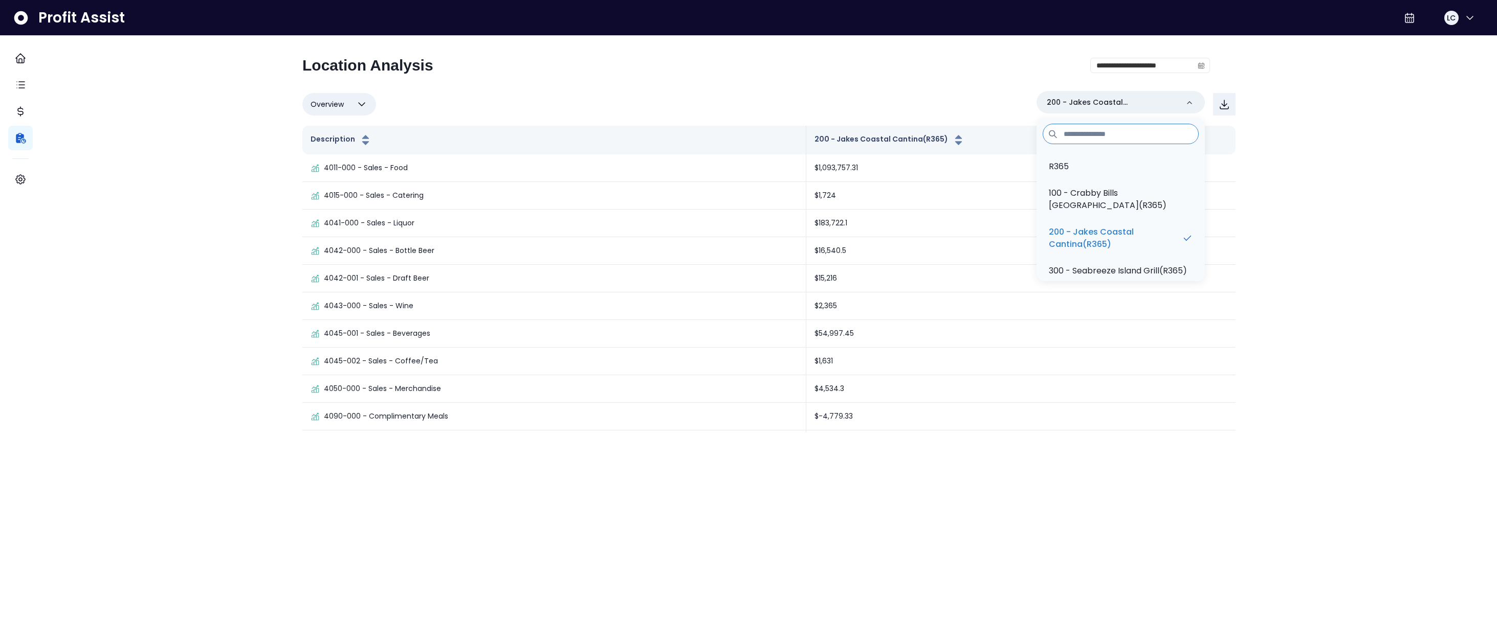
click at [962, 69] on div "**********" at bounding box center [755, 69] width 907 height 27
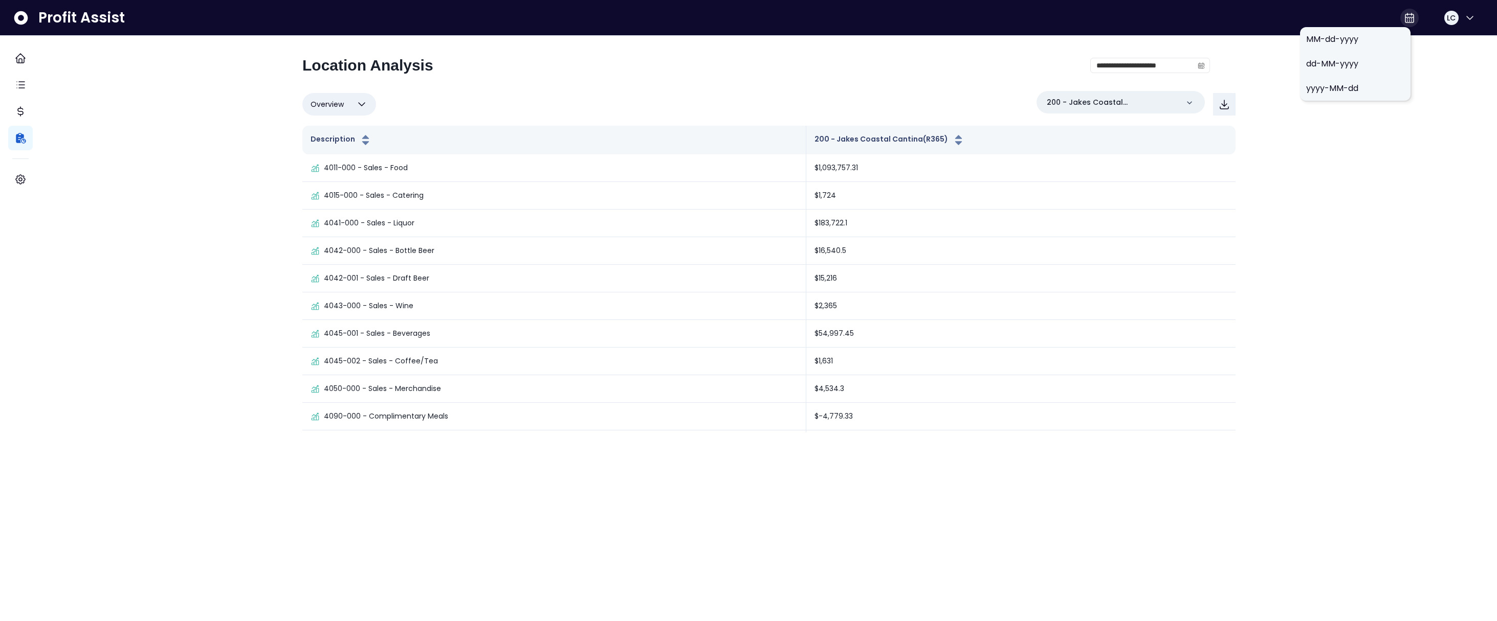
click at [1141, 22] on icon at bounding box center [1409, 17] width 8 height 9
click at [1141, 40] on span "MM-dd-yyyy" at bounding box center [1355, 39] width 98 height 12
click at [1141, 44] on div "**********" at bounding box center [769, 216] width 1456 height 433
click at [1141, 68] on icon "calendar" at bounding box center [1201, 66] width 6 height 6
click at [992, 112] on div "Overview Overview % of cost % of sales % of budget ******** 200 - Jakes Coastal…" at bounding box center [768, 104] width 933 height 27
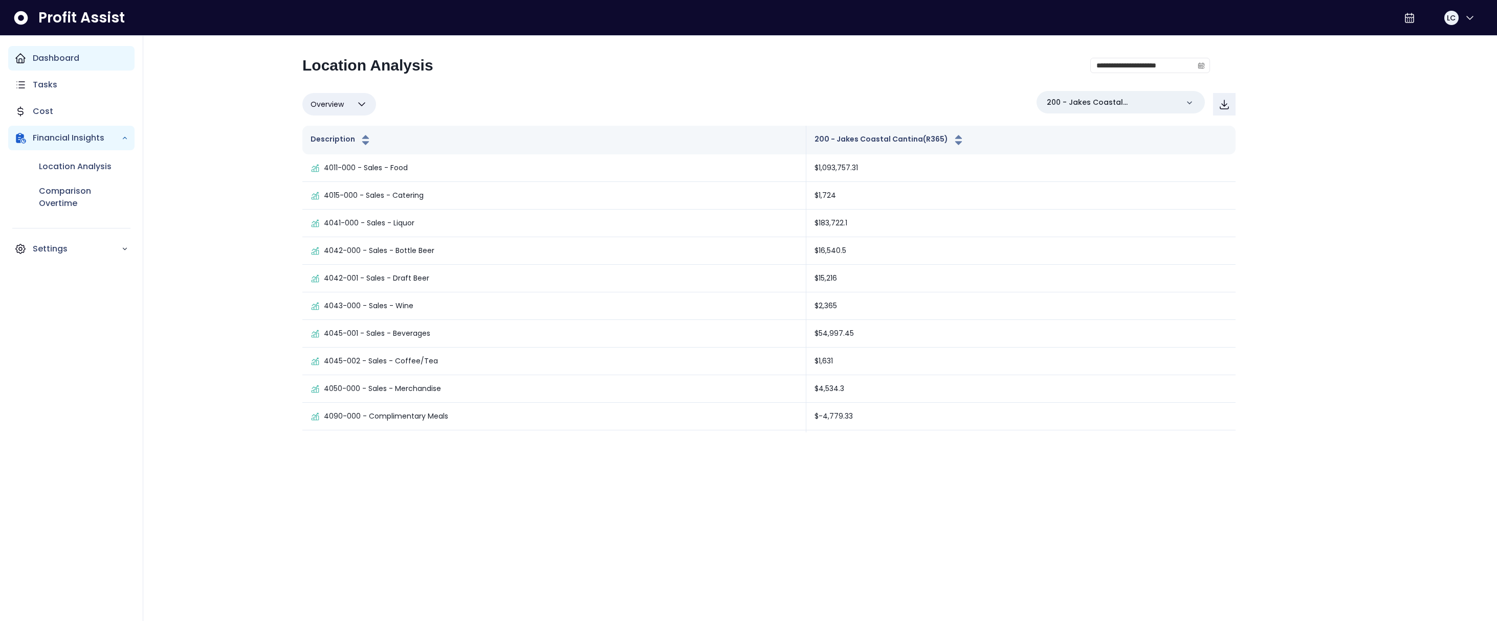
click at [45, 65] on div "Dashboard" at bounding box center [71, 58] width 126 height 25
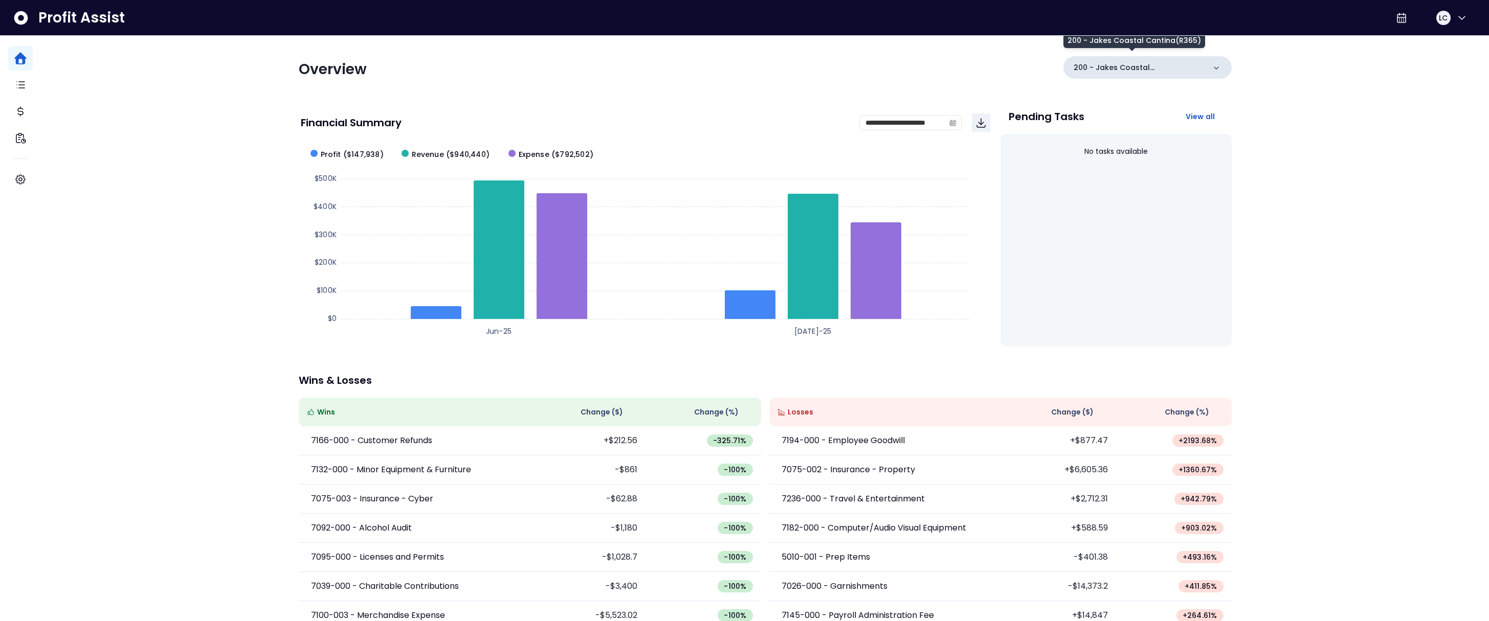
click at [1132, 64] on p "200 - Jakes Coastal Cantina(R365)" at bounding box center [1139, 67] width 131 height 11
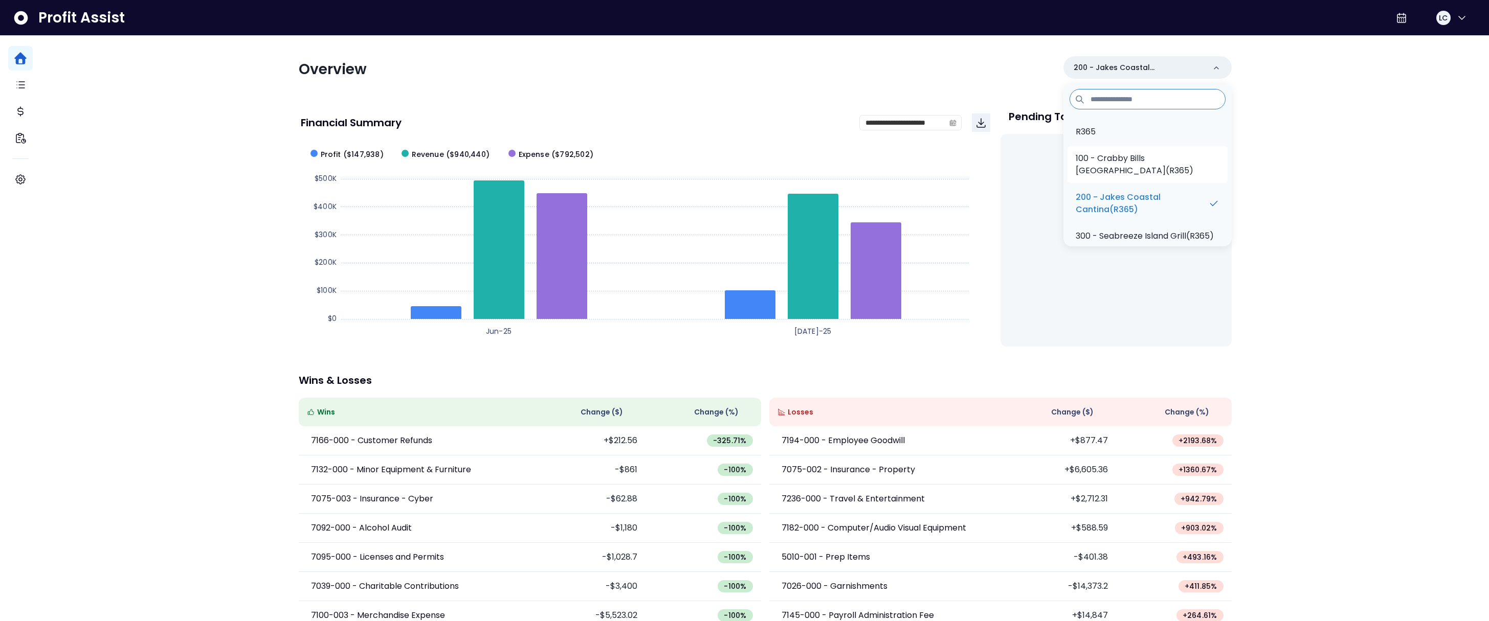
click at [1114, 166] on p "100 - Crabby Bills [GEOGRAPHIC_DATA](R365)" at bounding box center [1148, 164] width 144 height 25
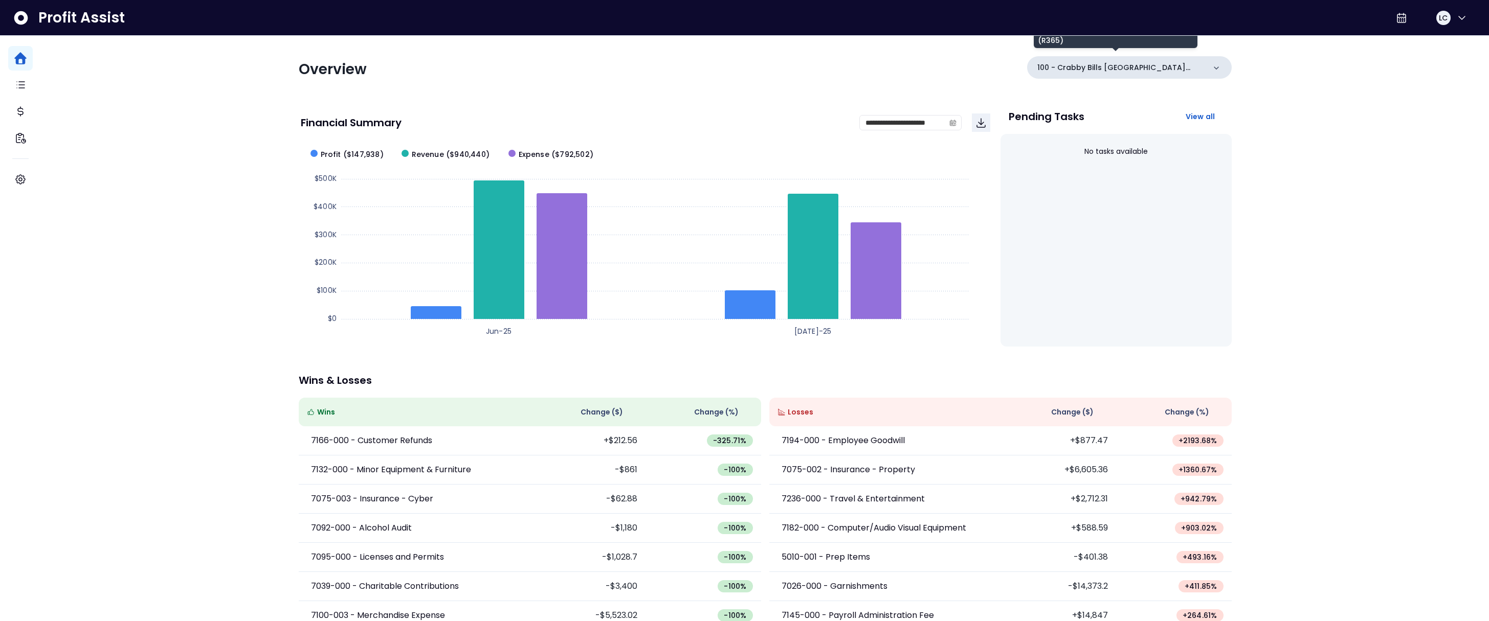
click at [1141, 71] on p "100 - Crabby Bills [GEOGRAPHIC_DATA](R365)" at bounding box center [1121, 67] width 168 height 11
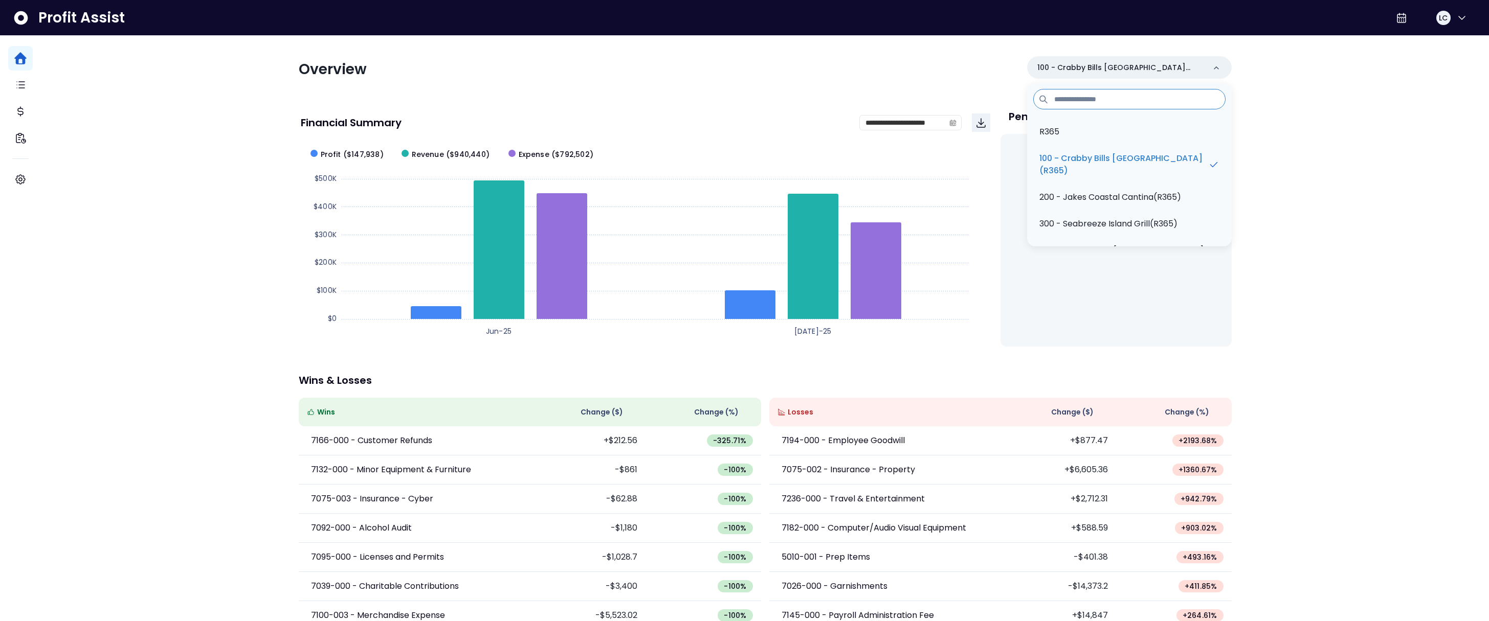
click at [942, 81] on div "Overview 100 - Crabby Bills [GEOGRAPHIC_DATA](R365) R365 100 - Crabby [GEOGRAPH…" at bounding box center [765, 69] width 933 height 27
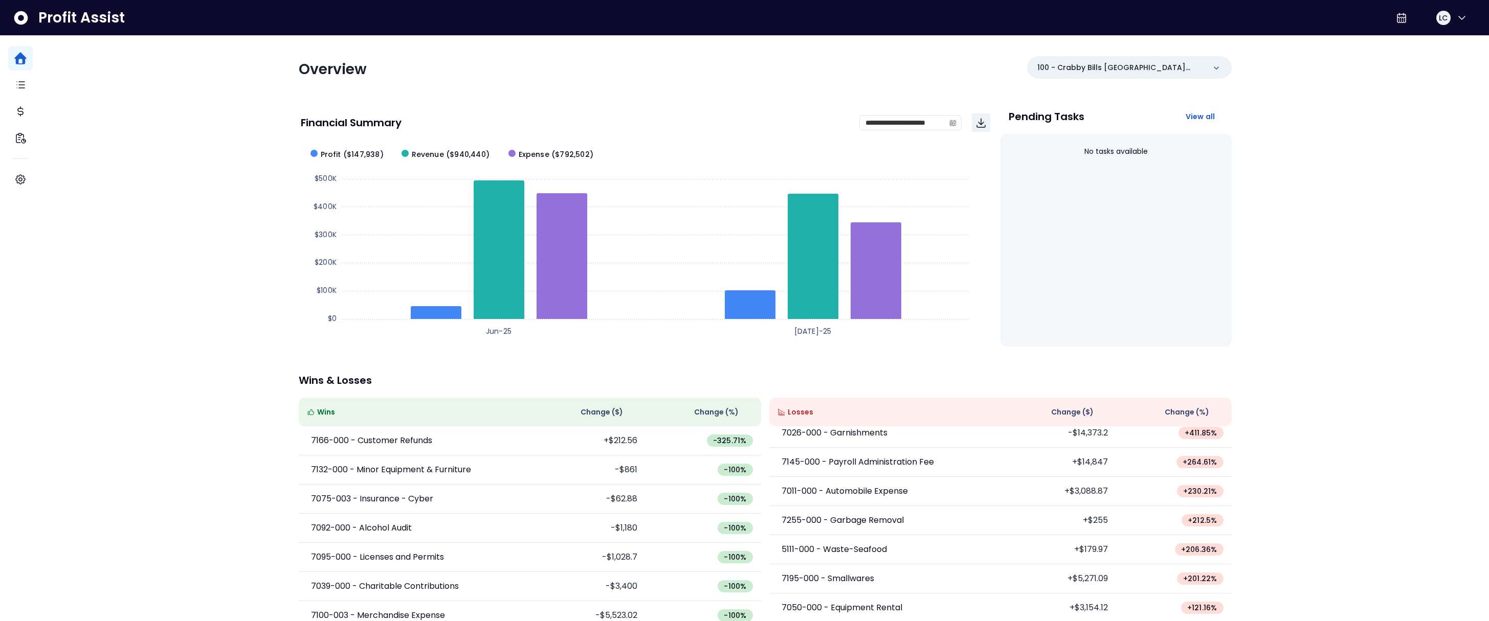
scroll to position [20, 0]
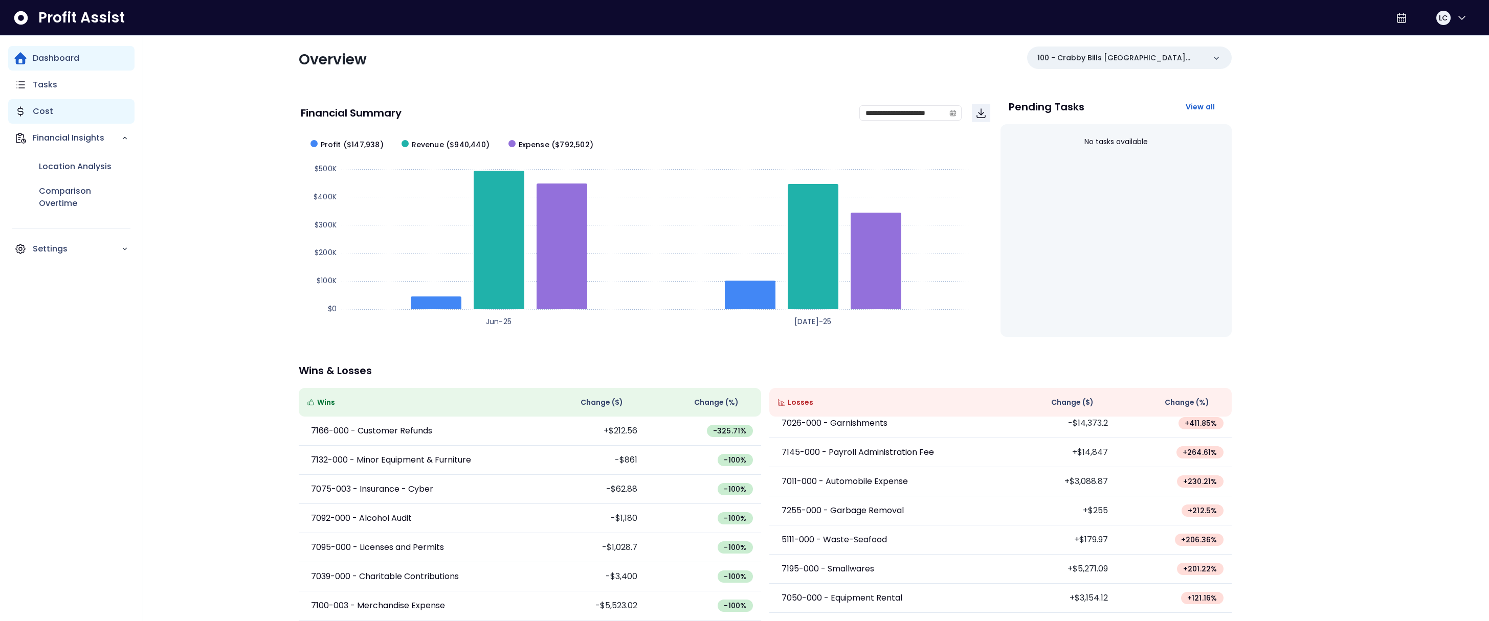
click at [33, 109] on p "Cost" at bounding box center [43, 111] width 20 height 12
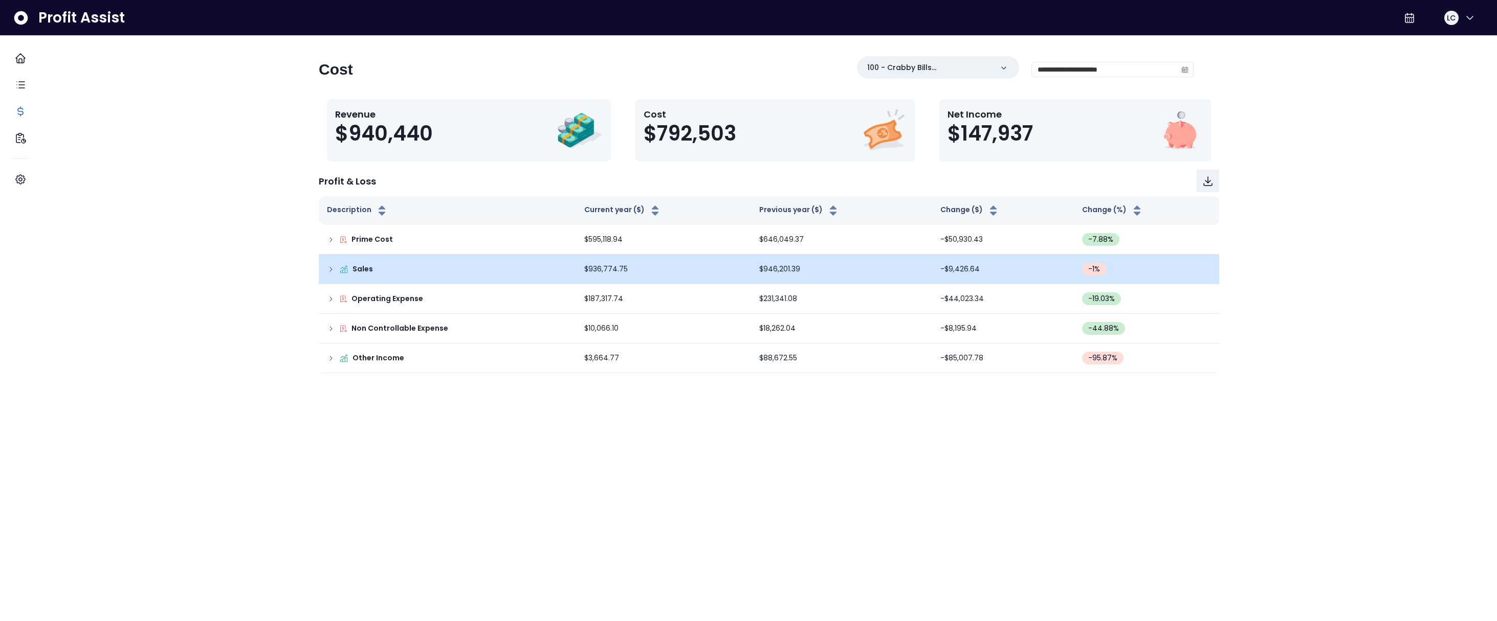
click at [342, 273] on div "Sales" at bounding box center [447, 269] width 241 height 11
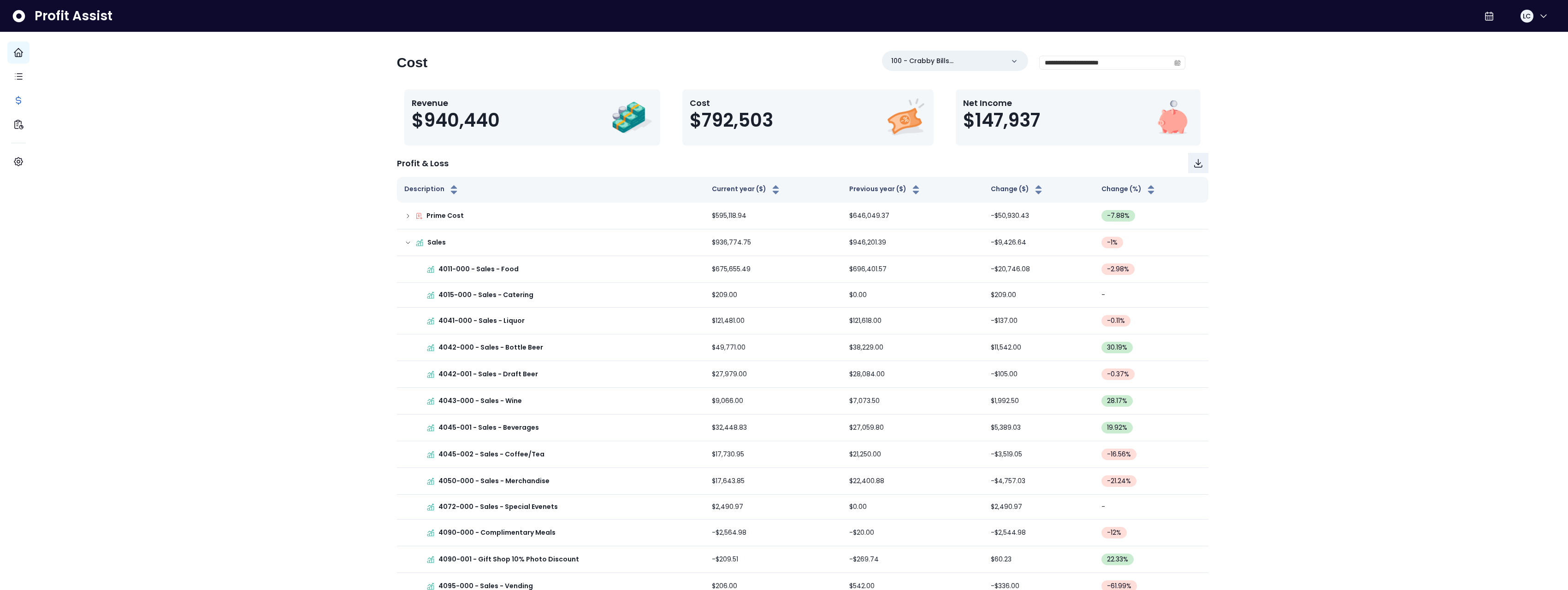
click at [18, 56] on icon "Main navigation" at bounding box center [18, 52] width 11 height 11
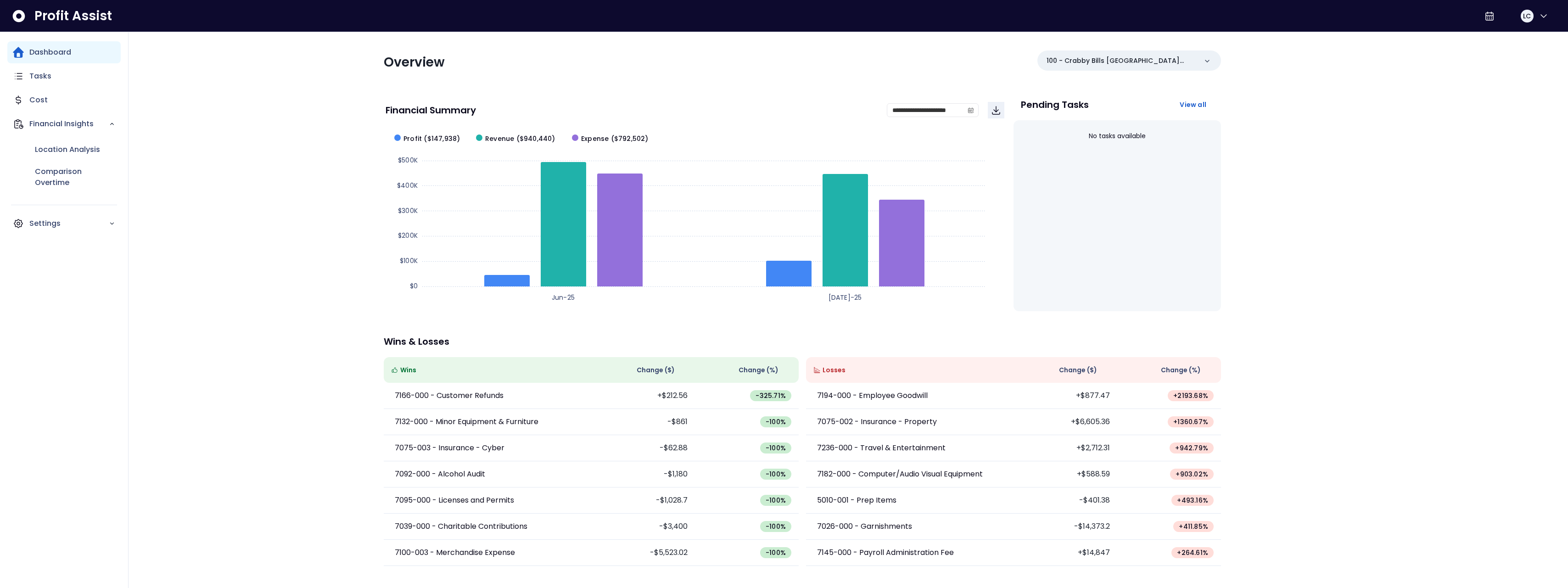
drag, startPoint x: 18, startPoint y: 56, endPoint x: 36, endPoint y: 101, distance: 48.5
click at [36, 101] on p "Cost" at bounding box center [39, 100] width 18 height 11
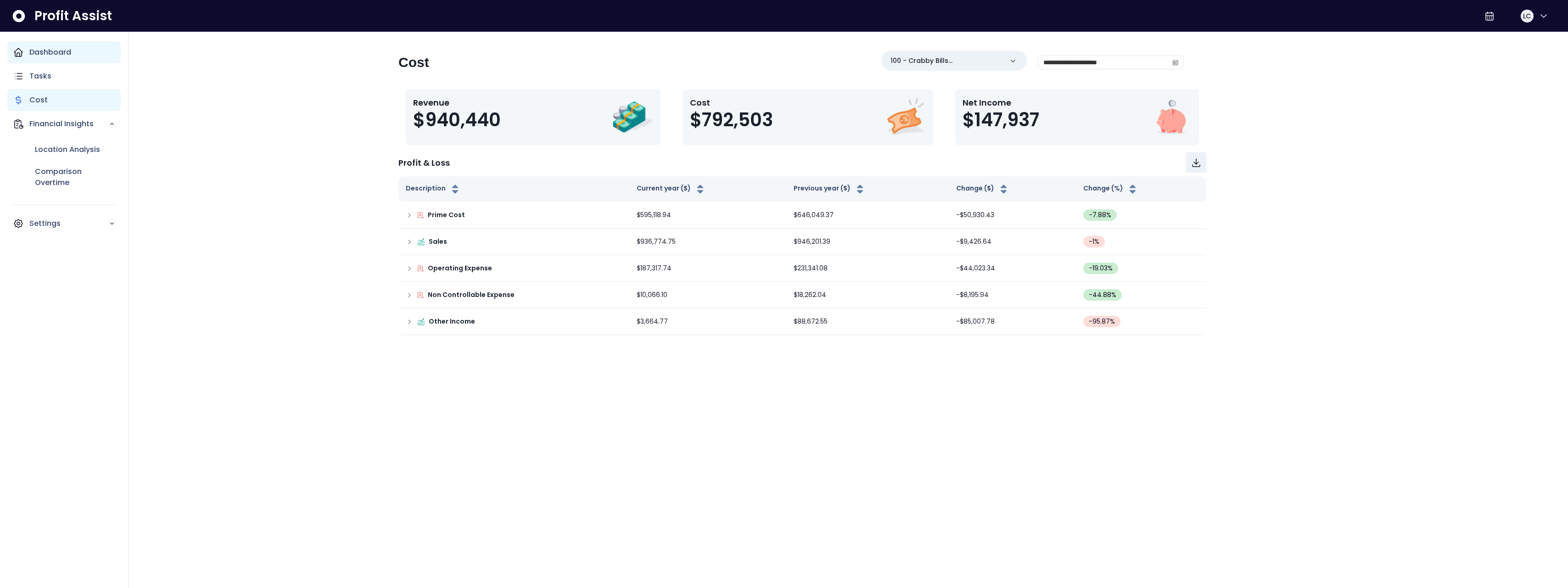
click at [36, 101] on p "Cost" at bounding box center [39, 100] width 18 height 11
click at [1024, 61] on icon "calendar" at bounding box center [1176, 62] width 5 height 3
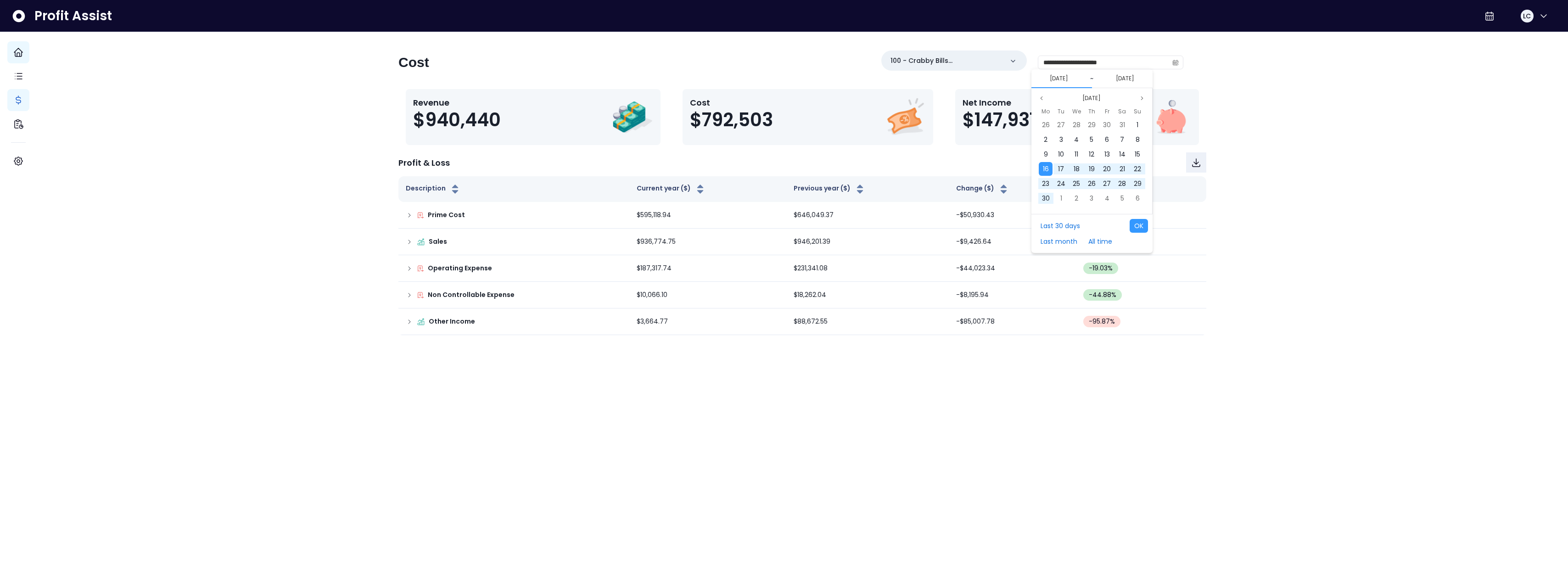
click at [1024, 165] on span "16" at bounding box center [1046, 169] width 6 height 9
click at [1024, 170] on span "21" at bounding box center [1046, 169] width 5 height 9
drag, startPoint x: 36, startPoint y: 101, endPoint x: 989, endPoint y: 170, distance: 955.5
click at [989, 170] on div "Profit & Loss" at bounding box center [802, 162] width 808 height 21
click at [413, 243] on icon at bounding box center [409, 241] width 7 height 7
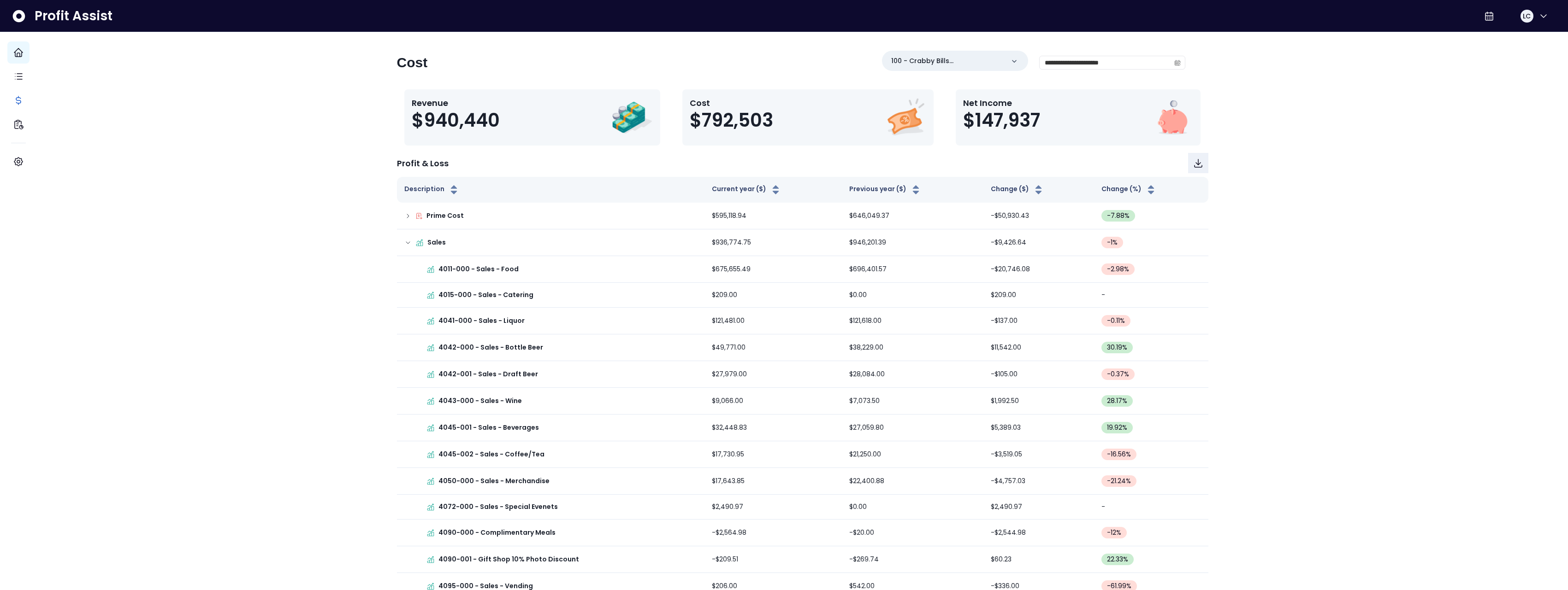
click at [313, 136] on div "**********" at bounding box center [802, 577] width 1531 height 1156
